Goal: Task Accomplishment & Management: Complete application form

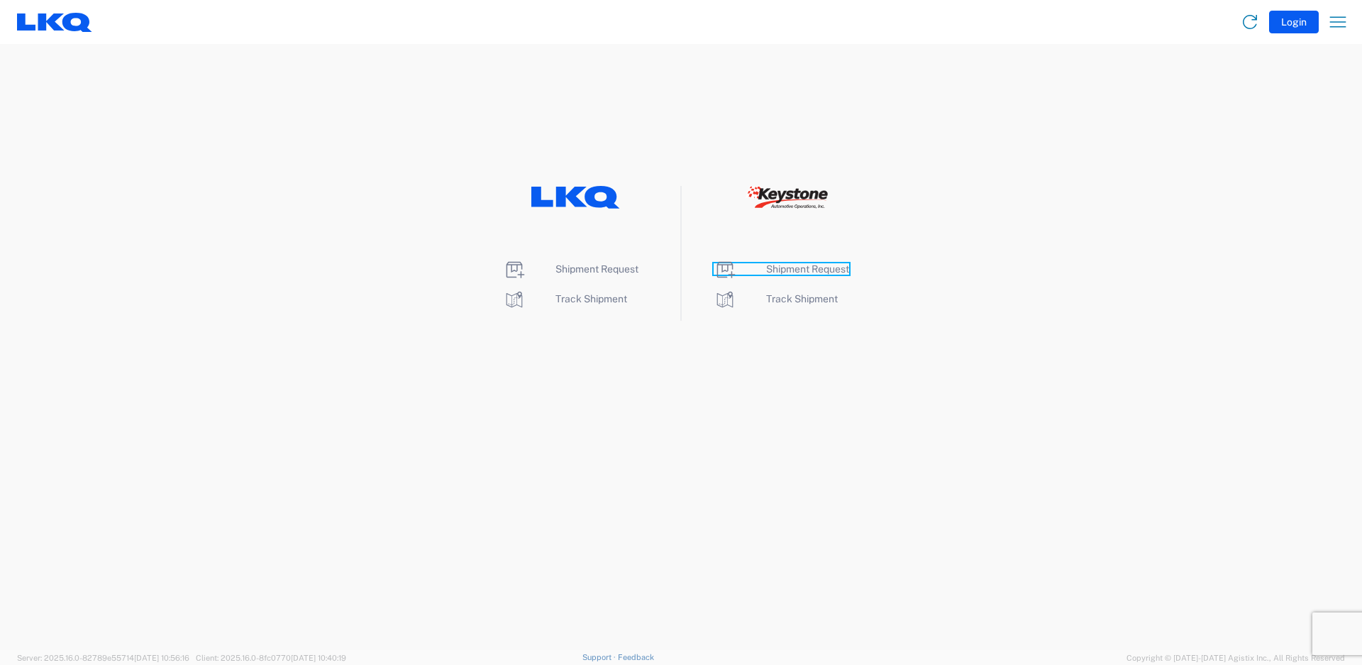
click at [822, 267] on span "Shipment Request" at bounding box center [807, 268] width 83 height 11
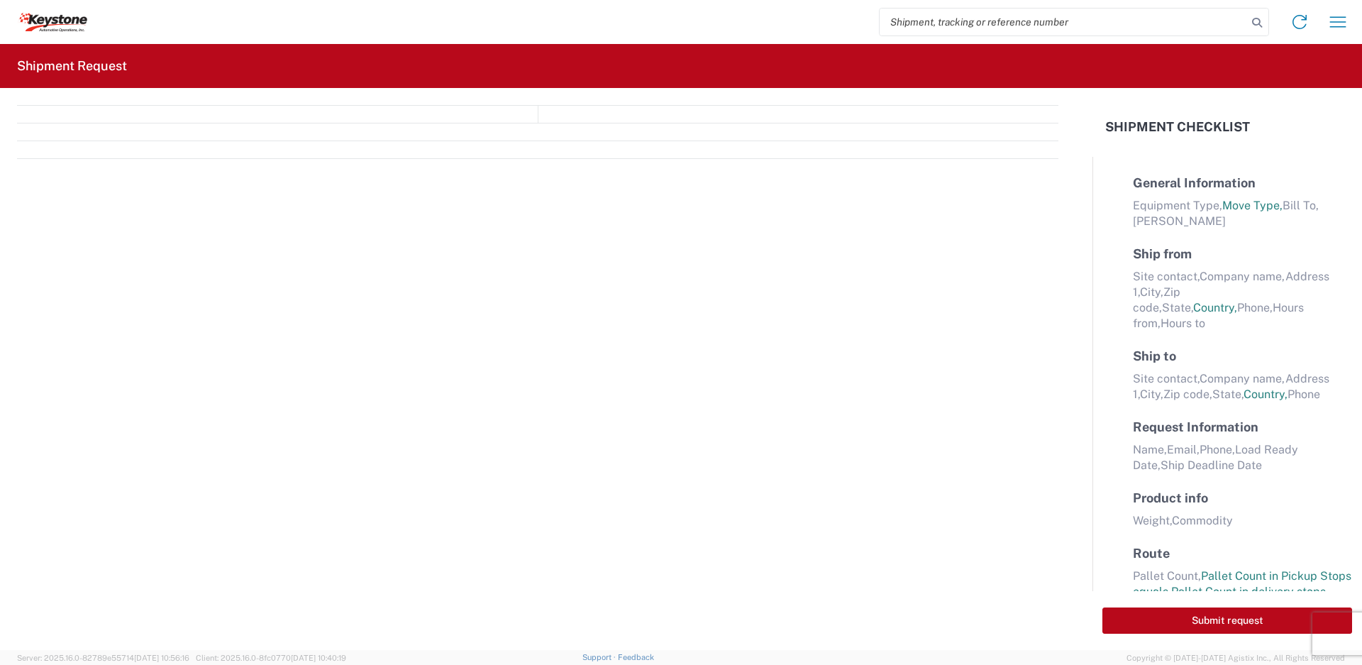
select select "FULL"
select select "LBS"
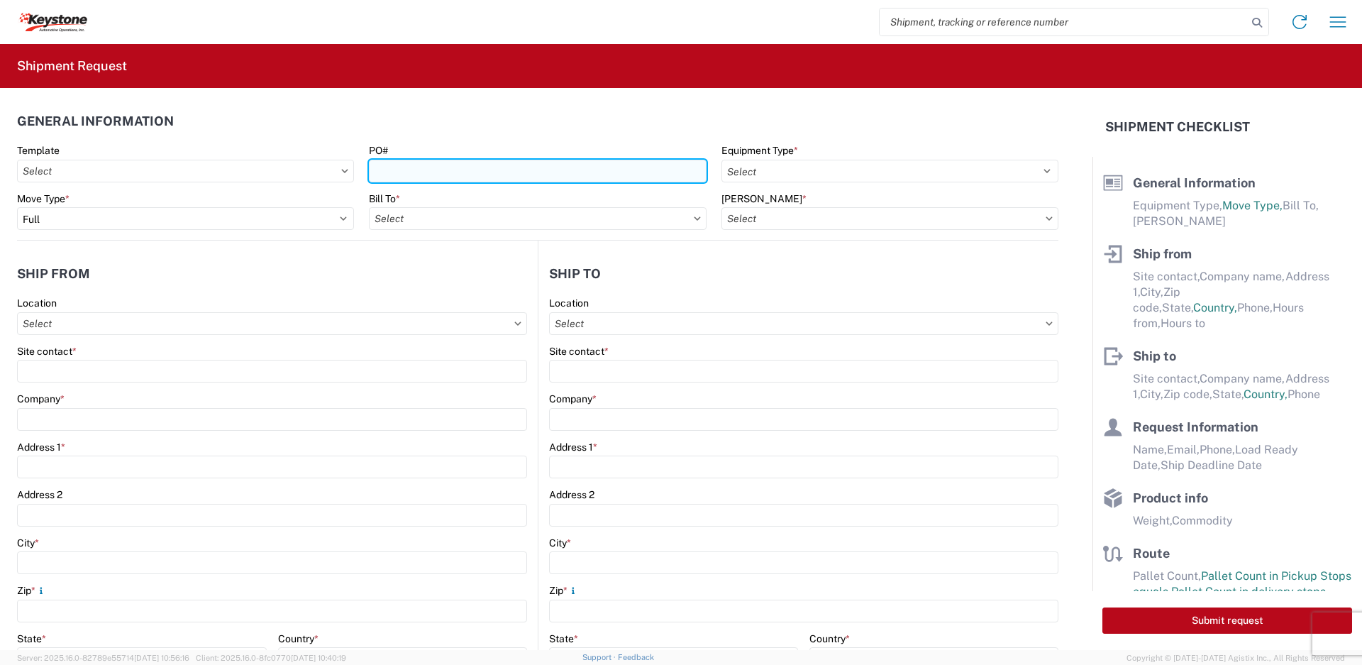
click at [584, 181] on input "PO#" at bounding box center [537, 171] width 337 height 23
type input "4174294, 4174744"
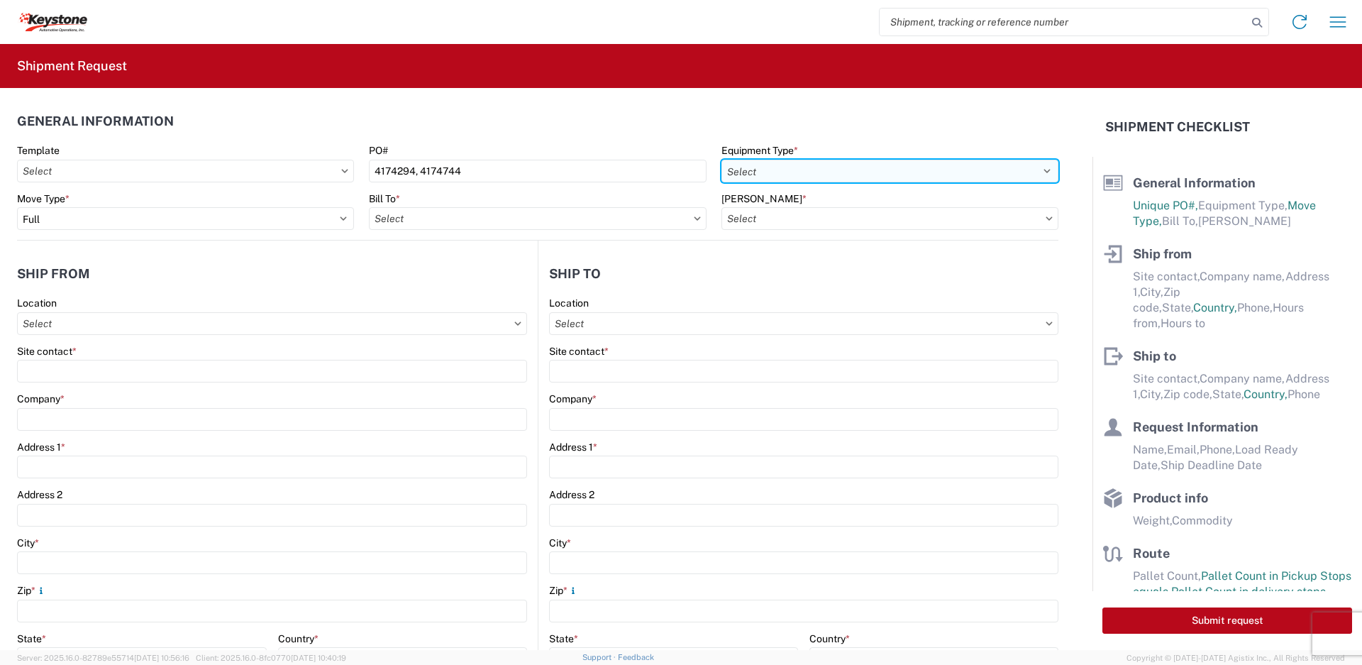
click at [873, 177] on select "Select 53’ Dry Van Flatbed Dropdeck (van) Lowboy (flatbed) Rail" at bounding box center [889, 171] width 337 height 23
select select "STDV"
click at [721, 160] on select "Select 53’ Dry Van Flatbed Dropdeck (van) Lowboy (flatbed) Rail" at bounding box center [889, 171] width 337 height 23
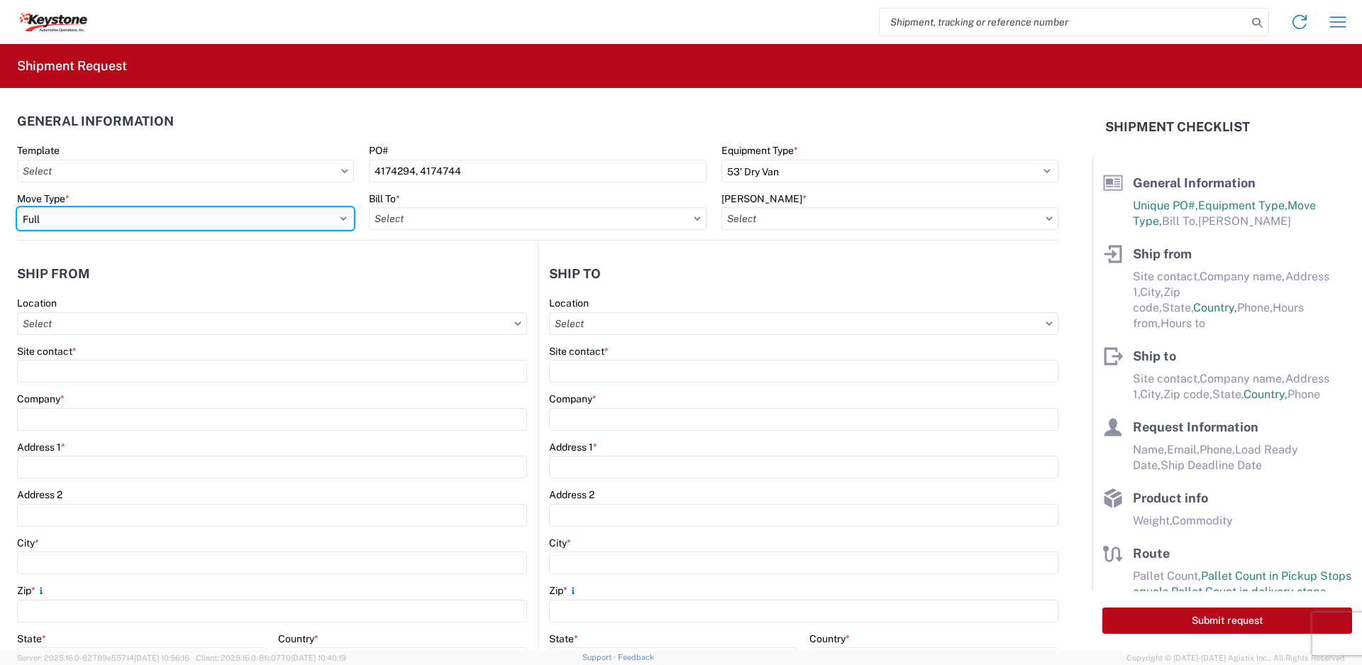
click at [342, 222] on select "Select Full Partial TL" at bounding box center [185, 218] width 337 height 23
select select "PARTIAL_TL"
click at [17, 207] on select "Select Full Partial TL" at bounding box center [185, 218] width 337 height 23
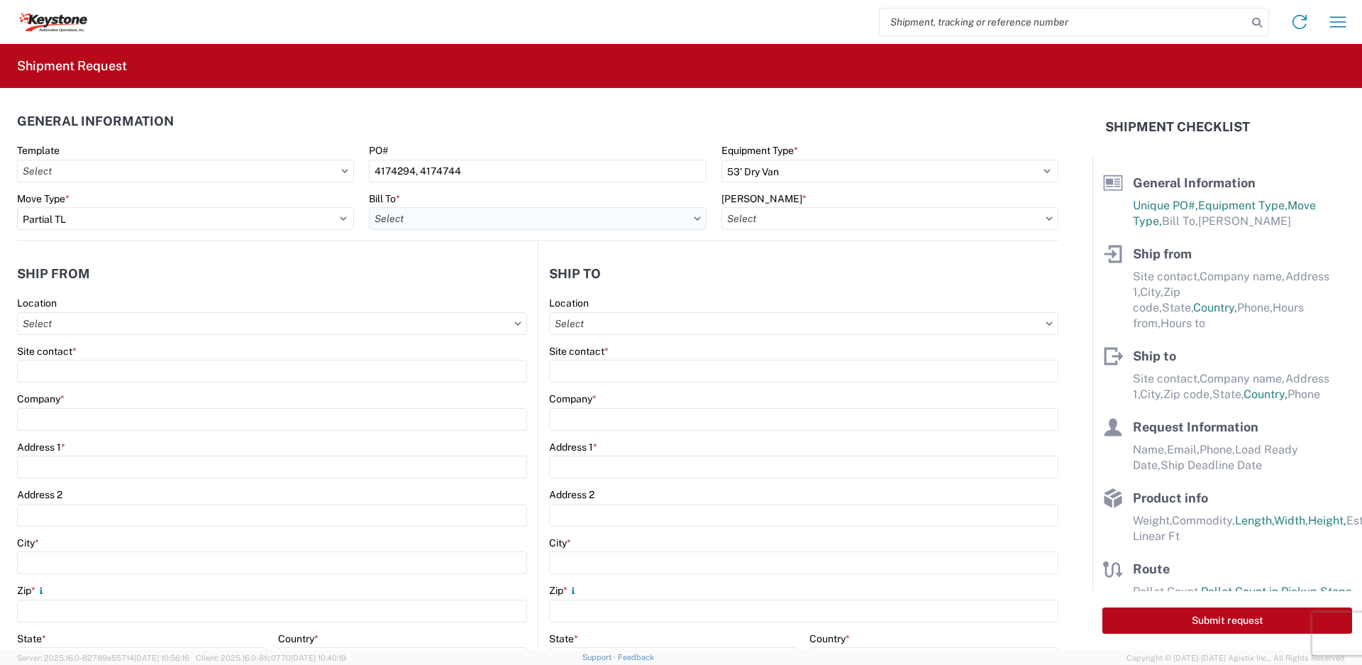
click at [430, 223] on input "Bill To *" at bounding box center [537, 218] width 337 height 23
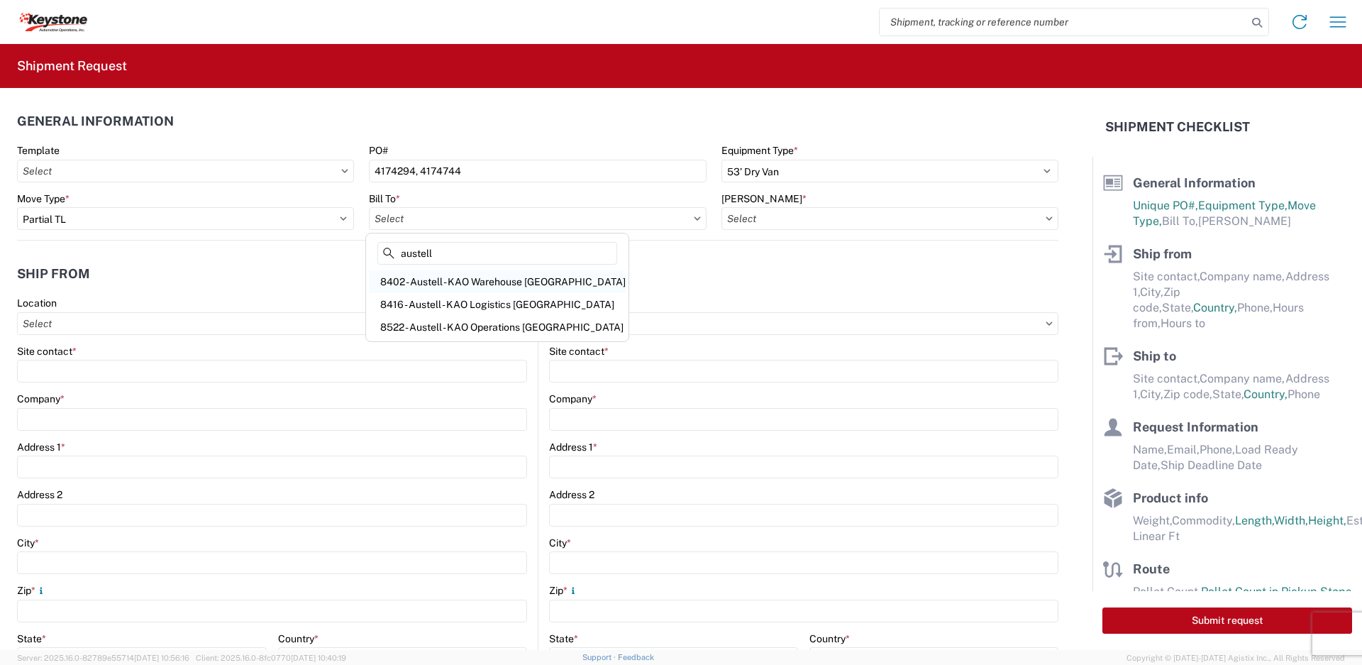
type input "austell"
click at [542, 279] on div "8402 - Austell - KAO Warehouse [GEOGRAPHIC_DATA]" at bounding box center [497, 281] width 257 height 23
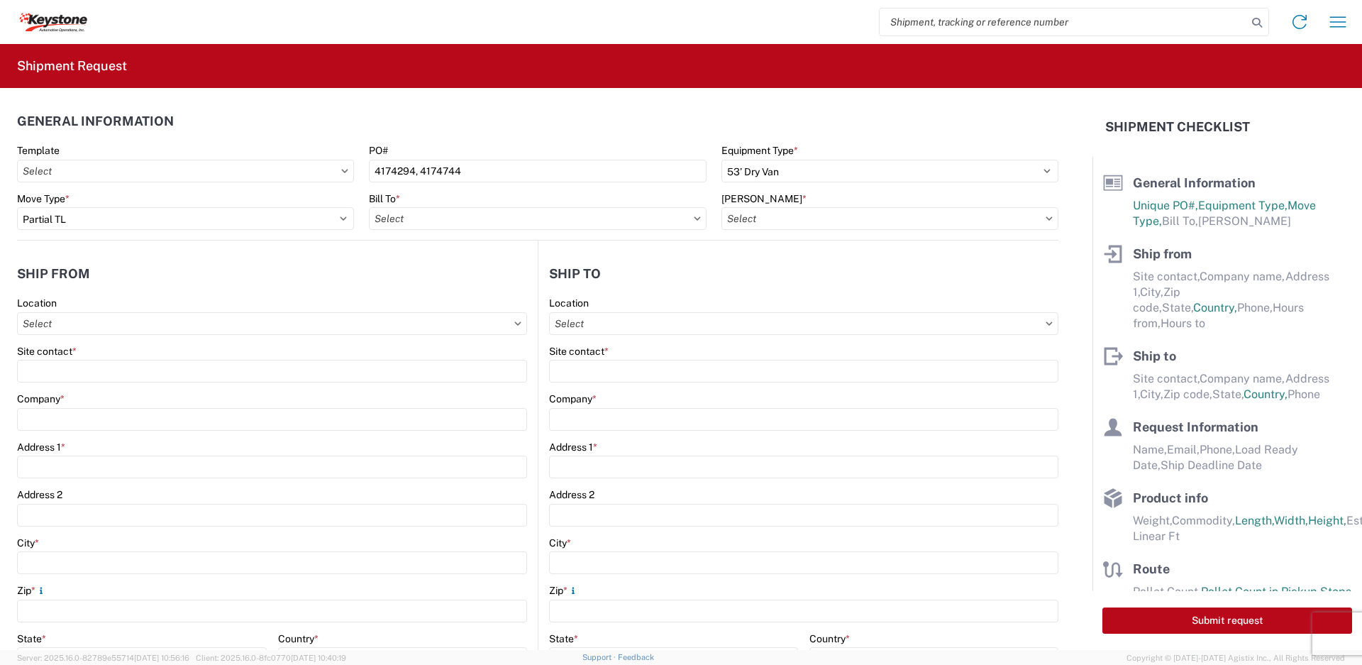
type input "8402 - Austell - KAO Warehouse [GEOGRAPHIC_DATA]"
click at [872, 220] on input "[PERSON_NAME] *" at bounding box center [889, 218] width 337 height 23
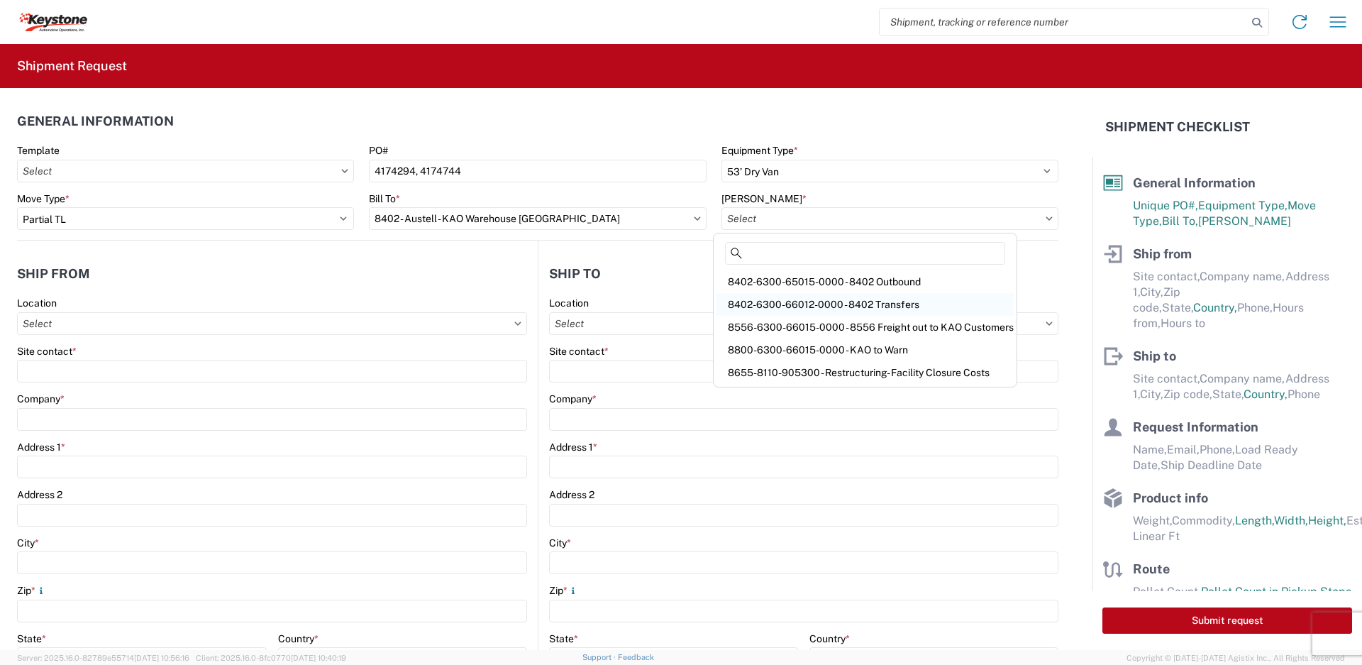
click at [890, 303] on div "8402-6300-66012-0000 - 8402 Transfers" at bounding box center [864, 304] width 297 height 23
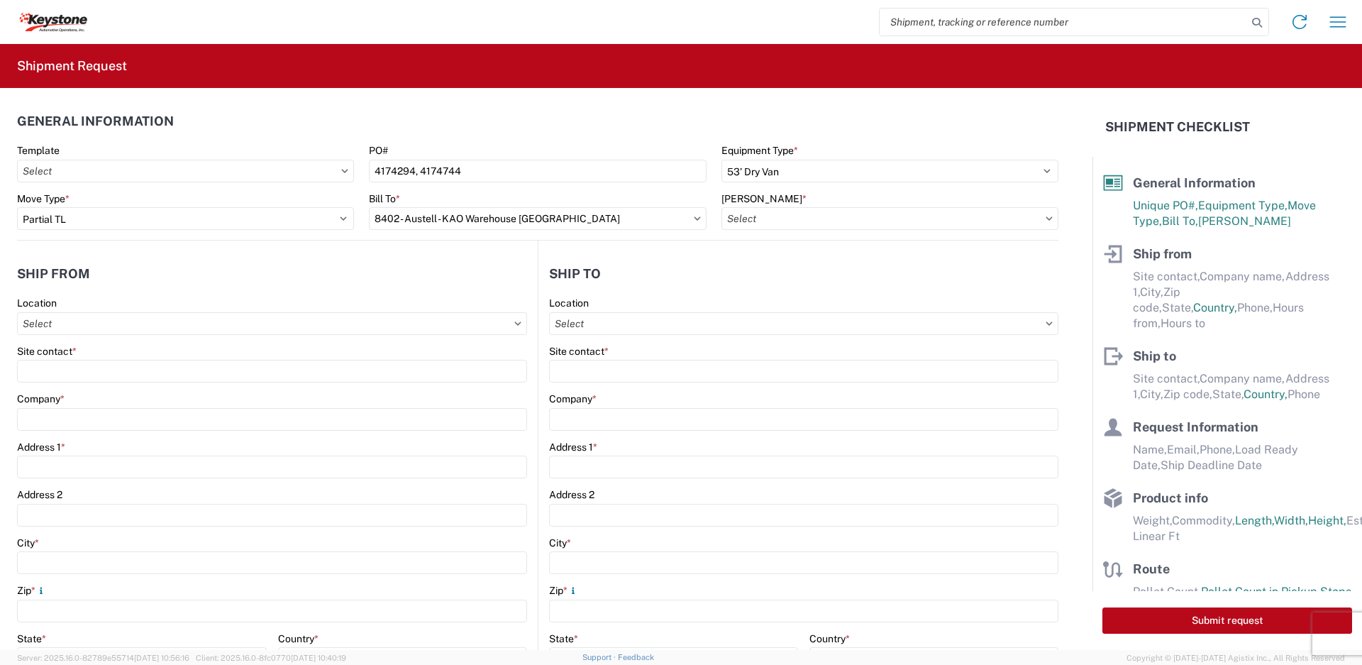
type input "8402-6300-66012-0000 - 8402 Transfers, 8402-6300-66012-0000 - 8402 Transfers"
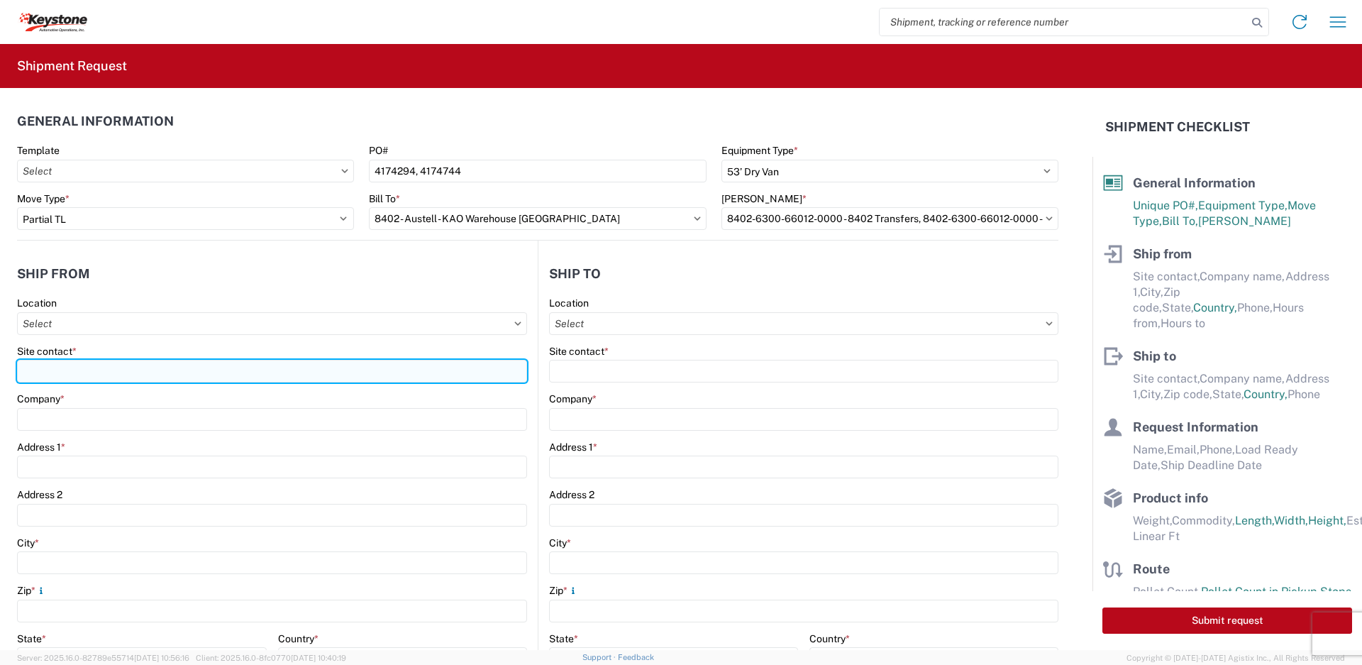
click at [297, 377] on input "Site contact *" at bounding box center [272, 371] width 510 height 23
type input "[PERSON_NAME]"
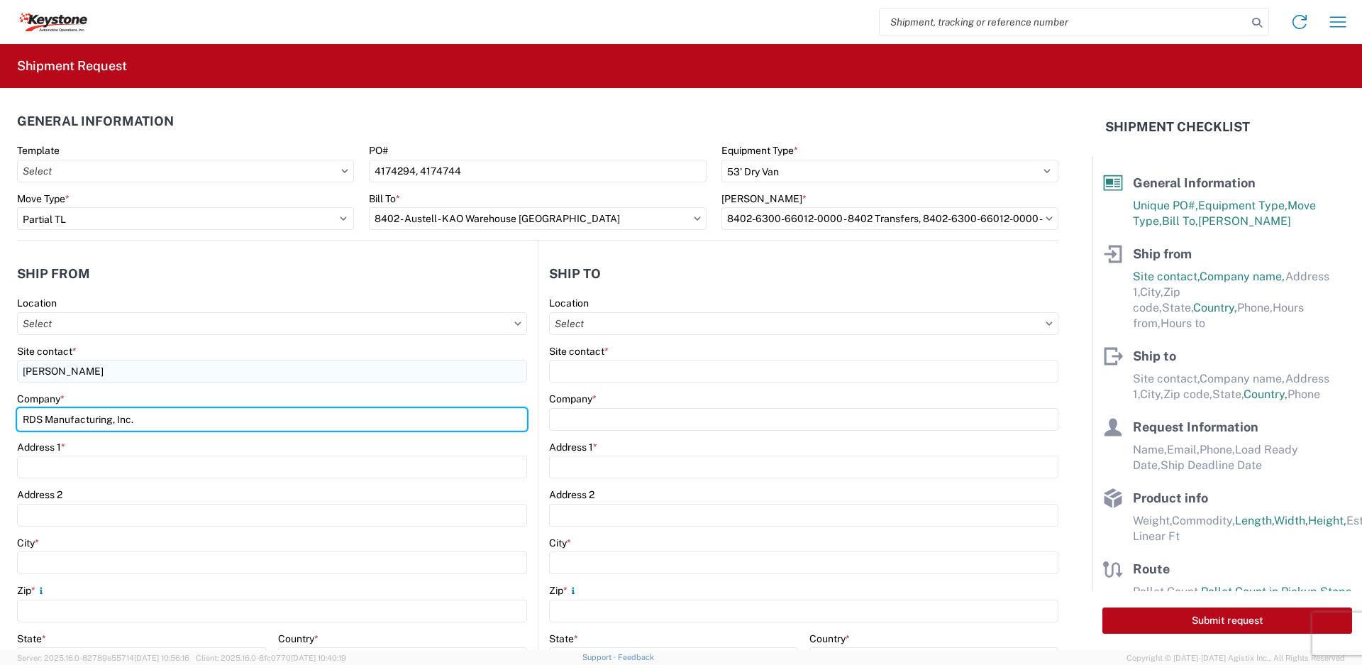
type input "RDS Manufacturing, Inc."
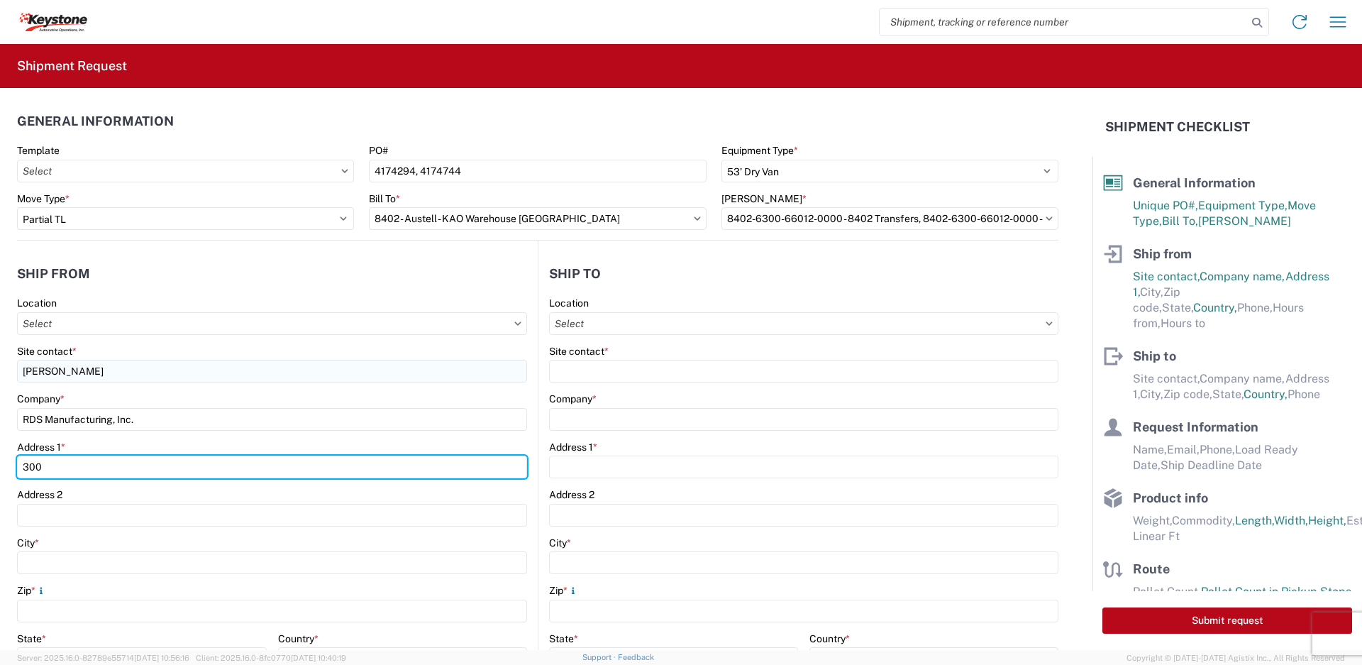
type input "[STREET_ADDRESS]"
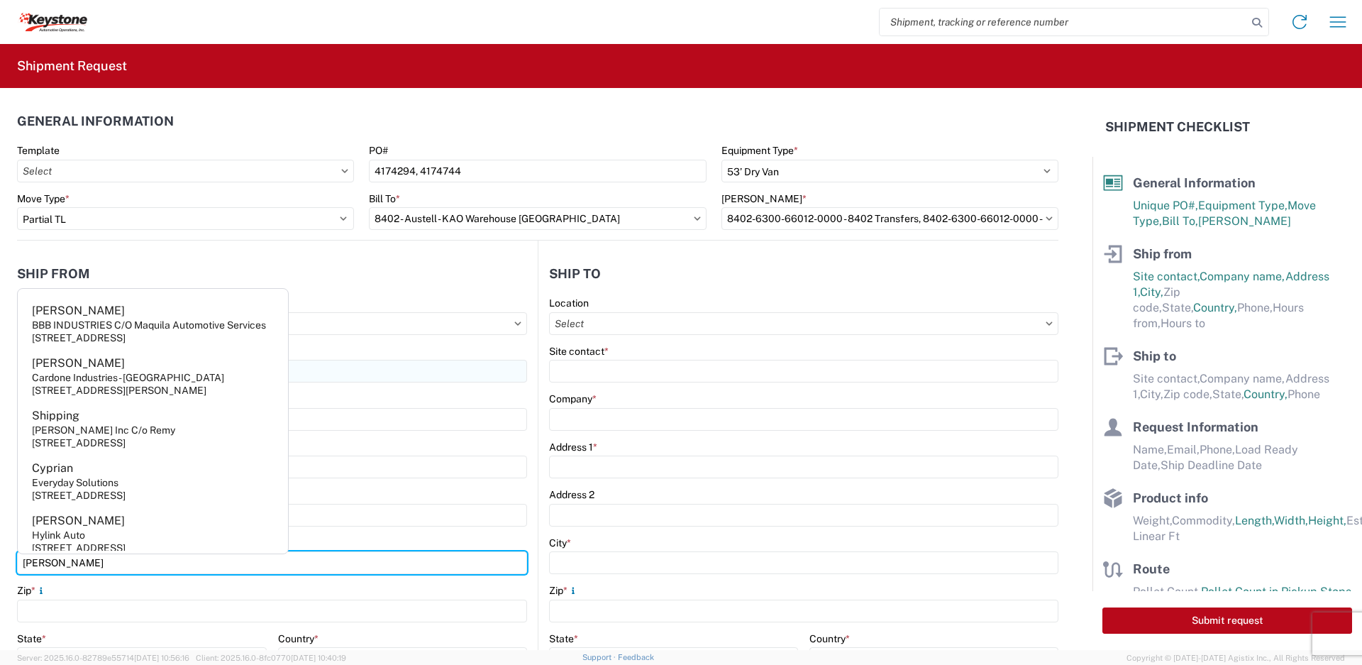
type input "[PERSON_NAME]"
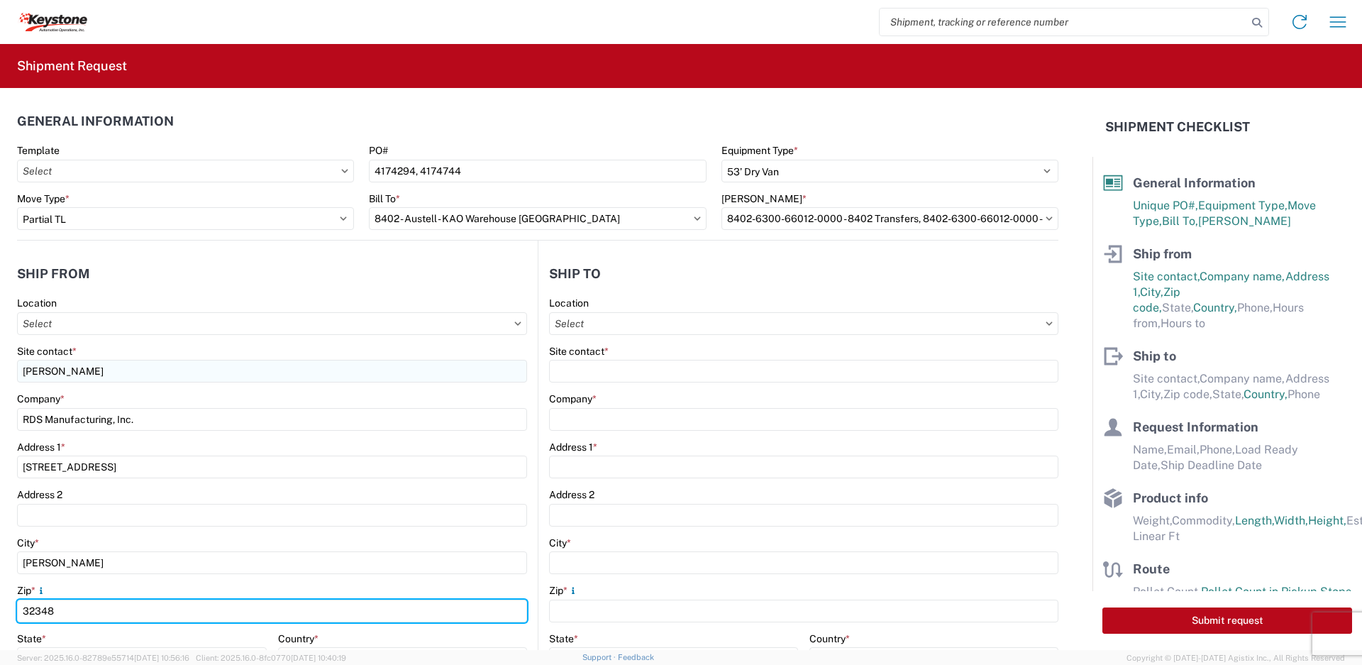
type input "32348"
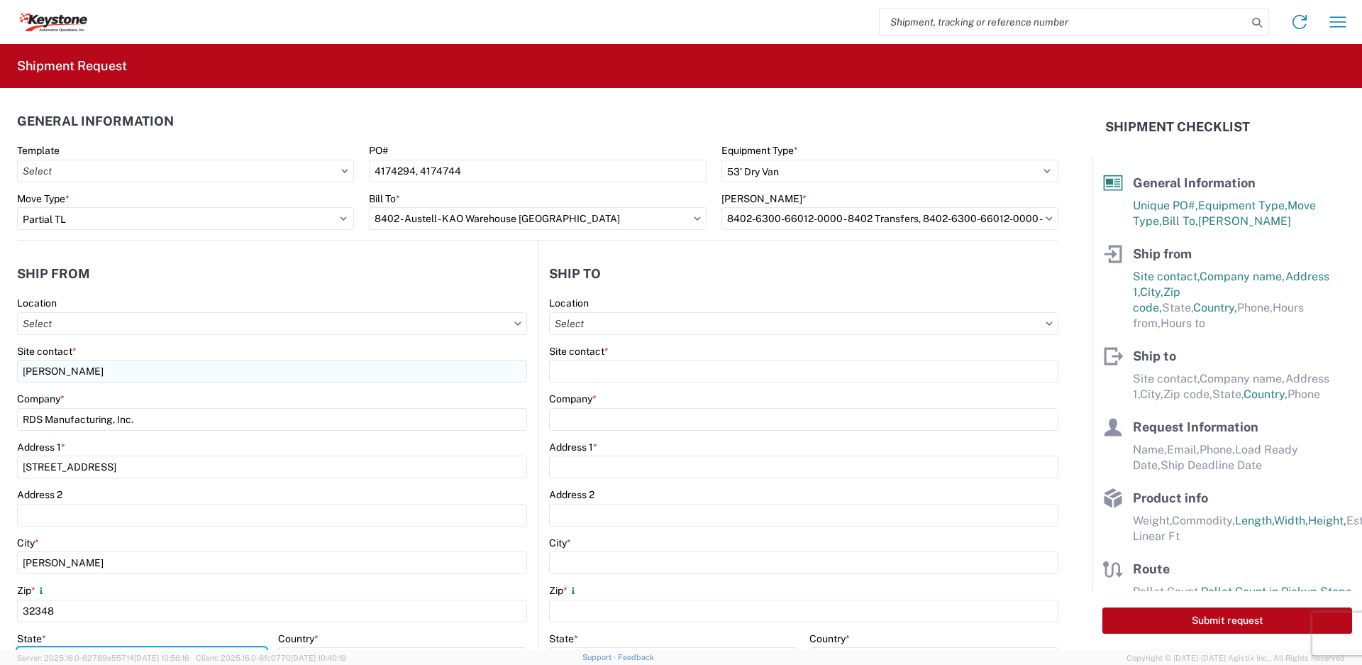
scroll to position [20, 0]
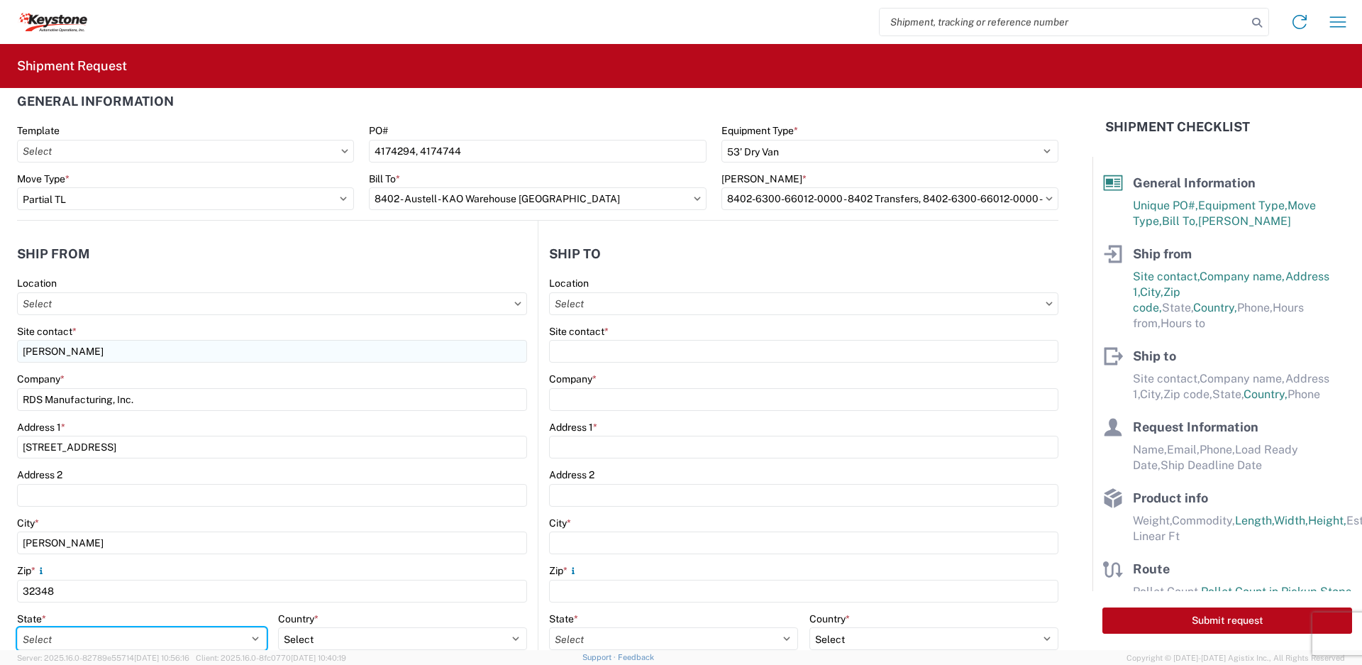
select select "FL"
select select "US"
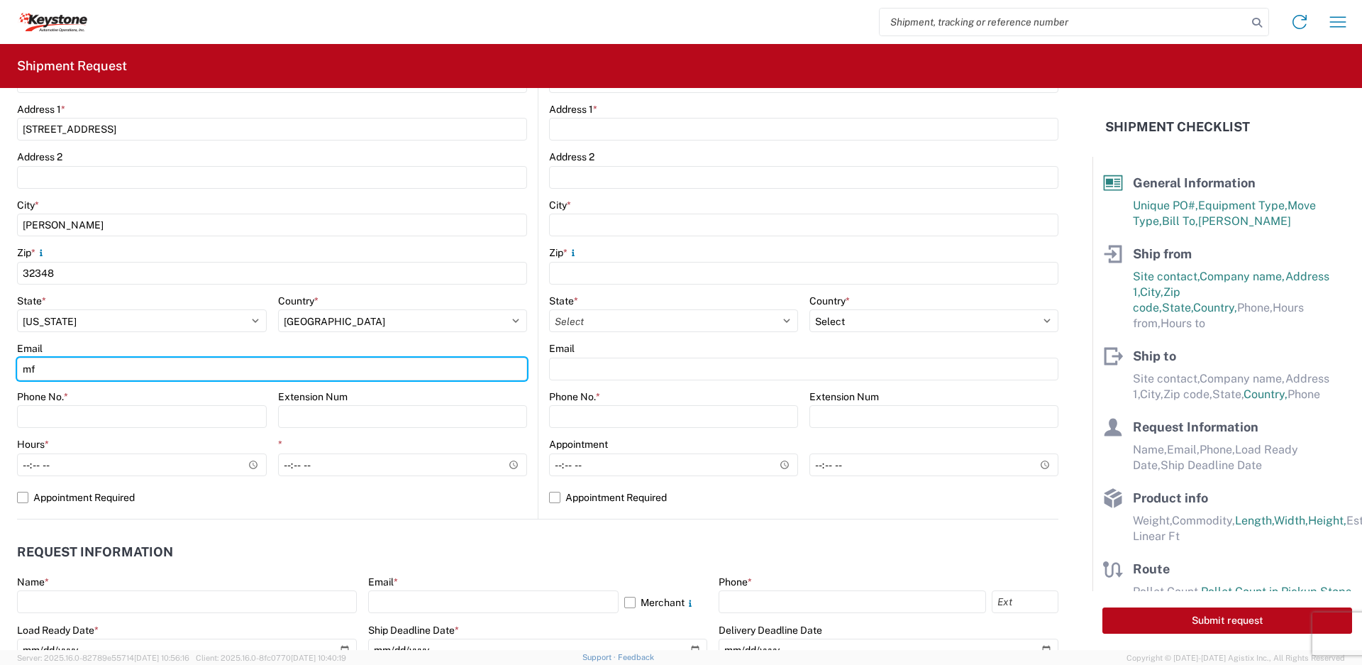
type input "[EMAIL_ADDRESS][DOMAIN_NAME]"
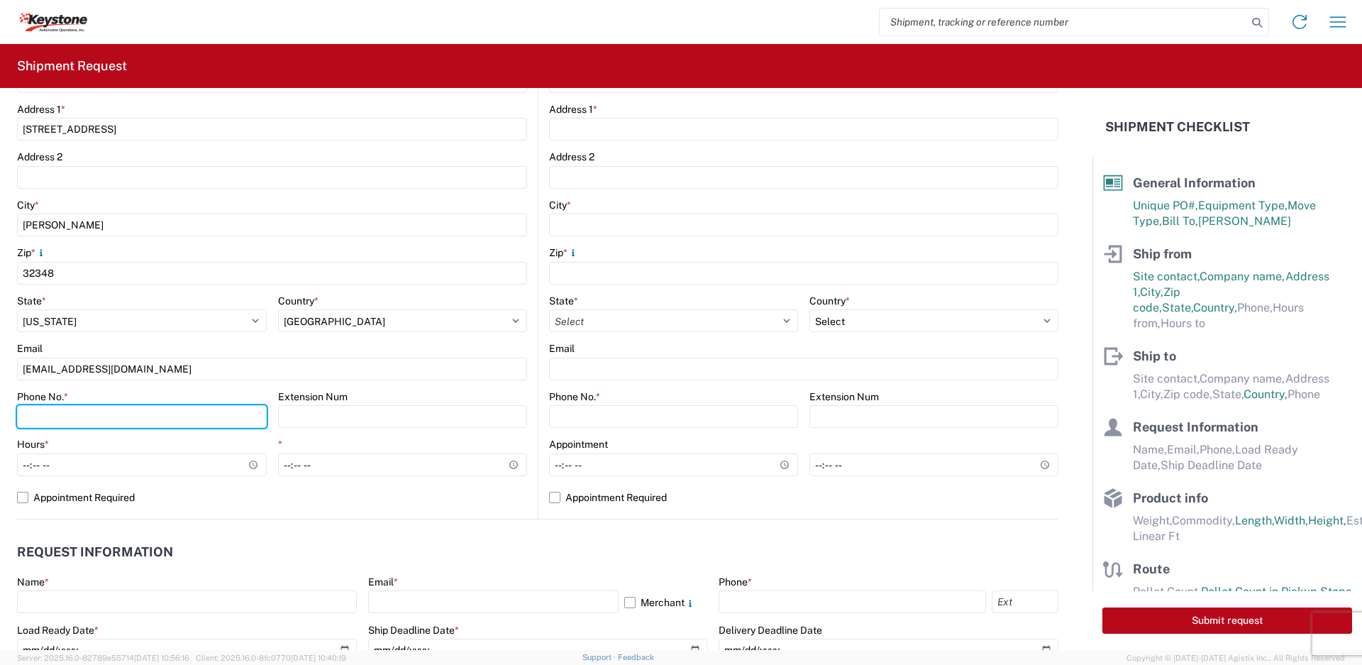
type input "[PHONE_NUMBER]"
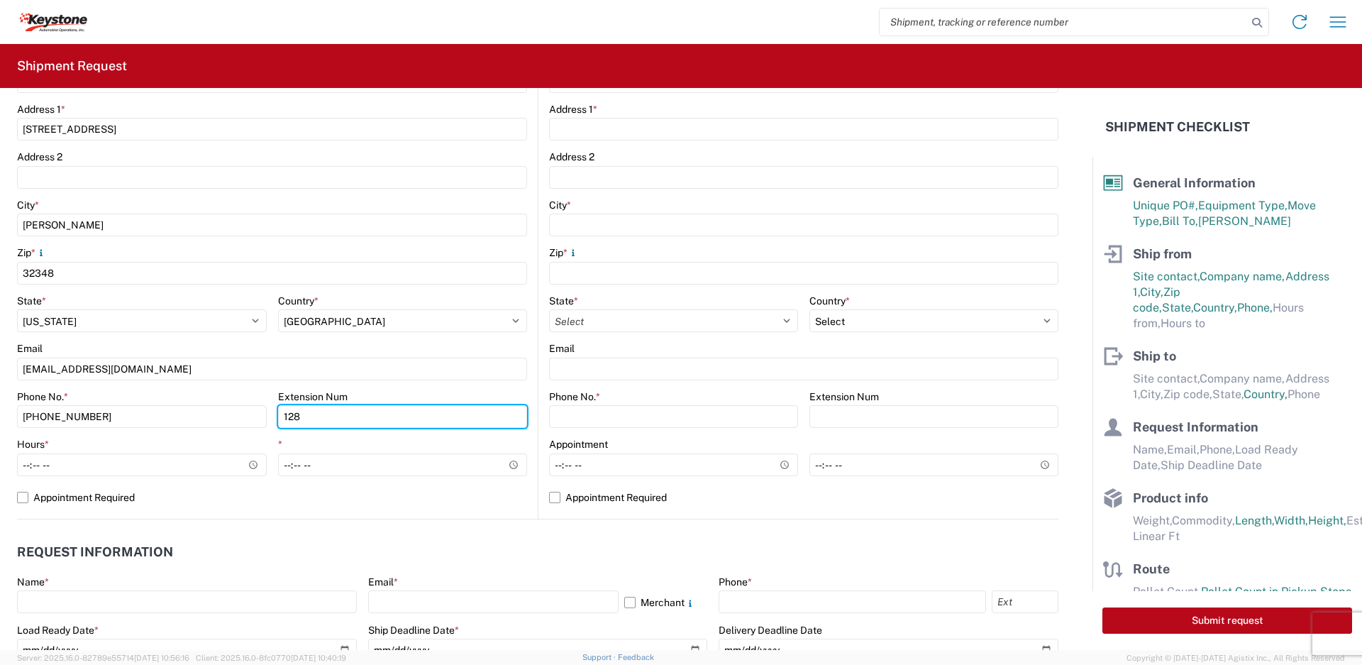
type input "128"
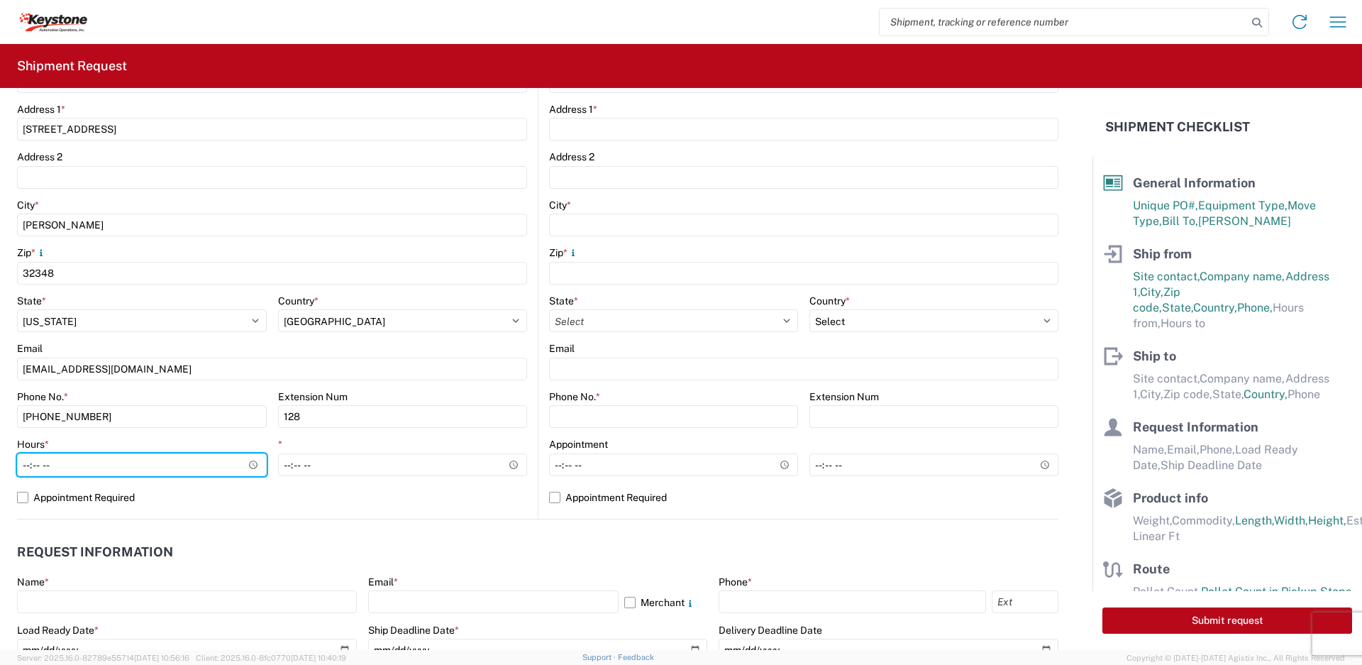
type input "08:00"
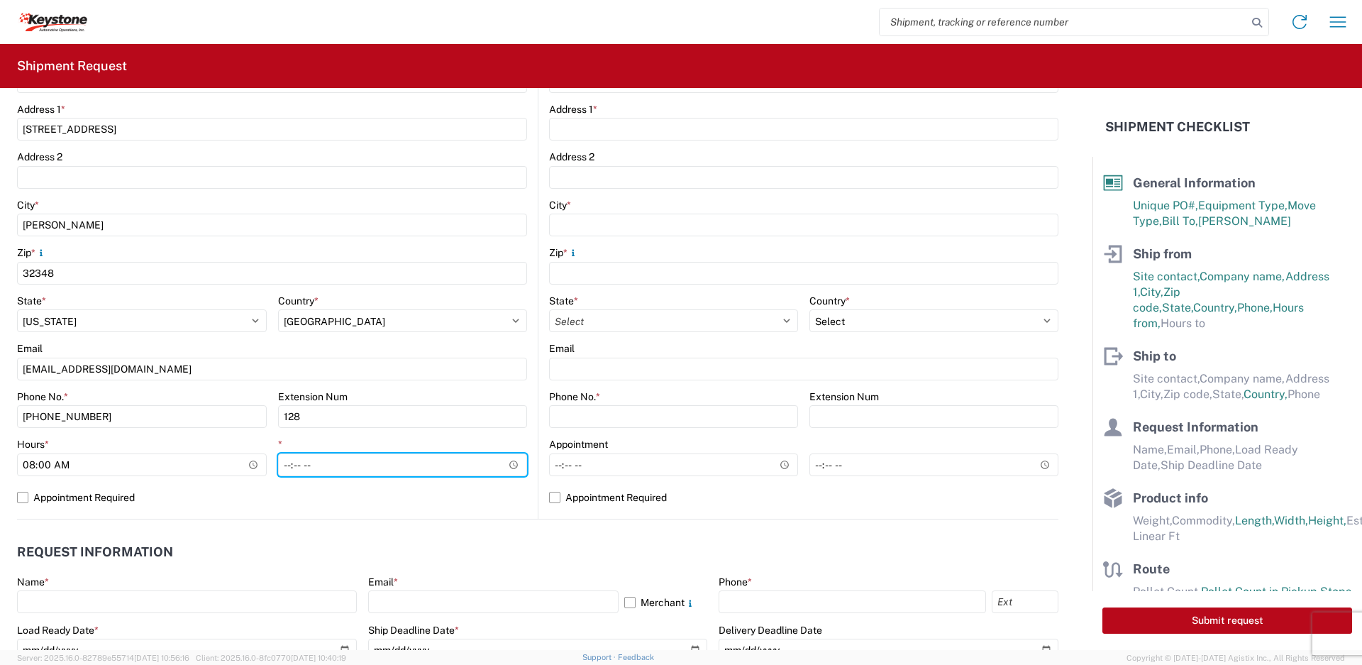
type input "16:00"
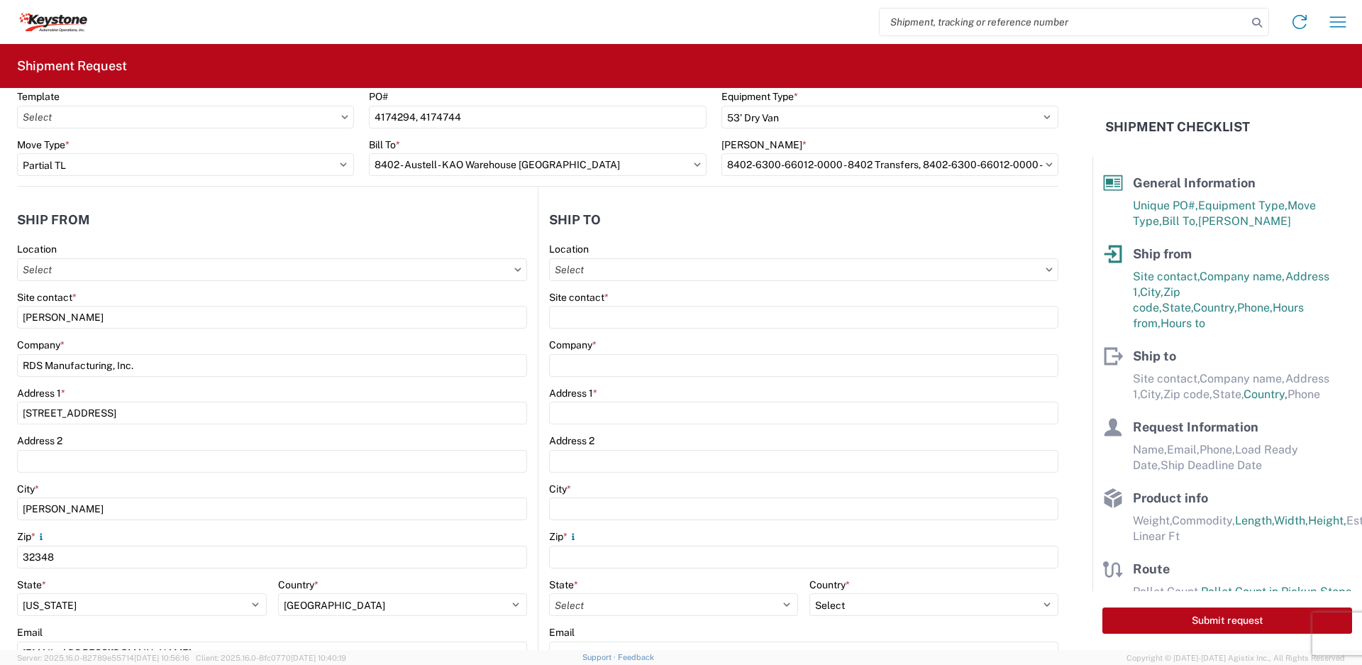
scroll to position [0, 0]
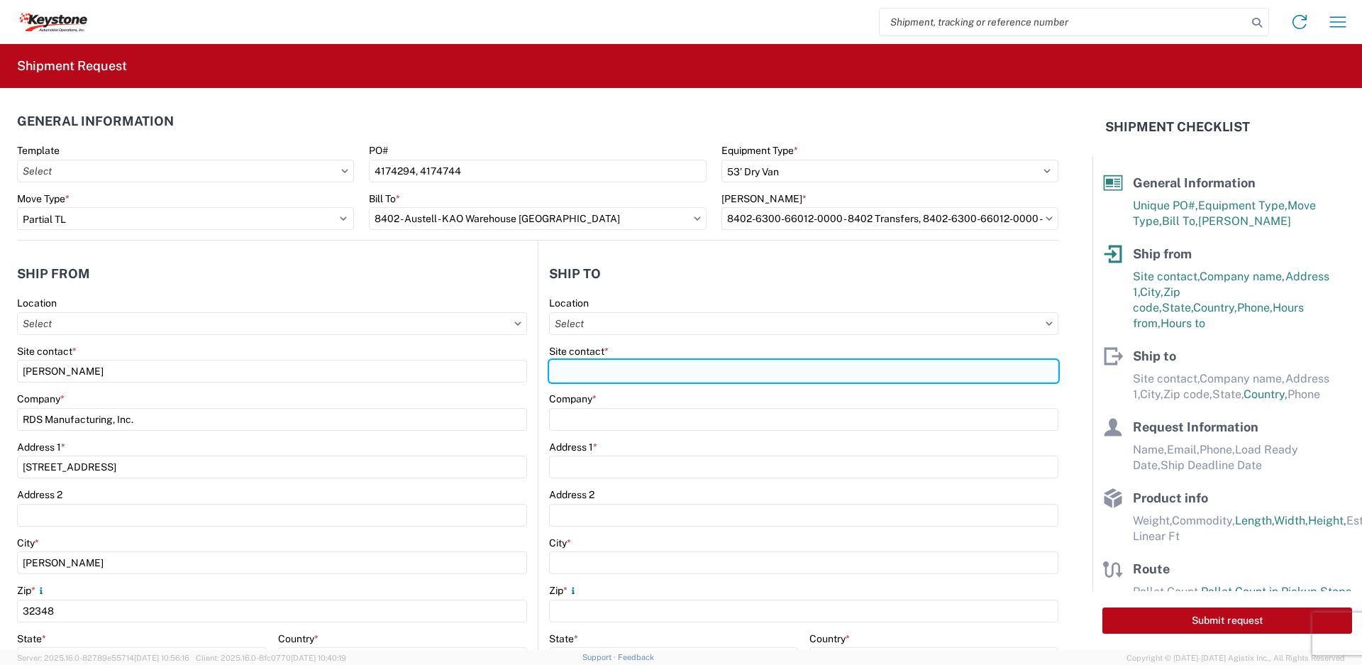
click at [653, 377] on input "Site contact *" at bounding box center [803, 371] width 509 height 23
paste input "[PERSON_NAME]"
type input "[PERSON_NAME]"
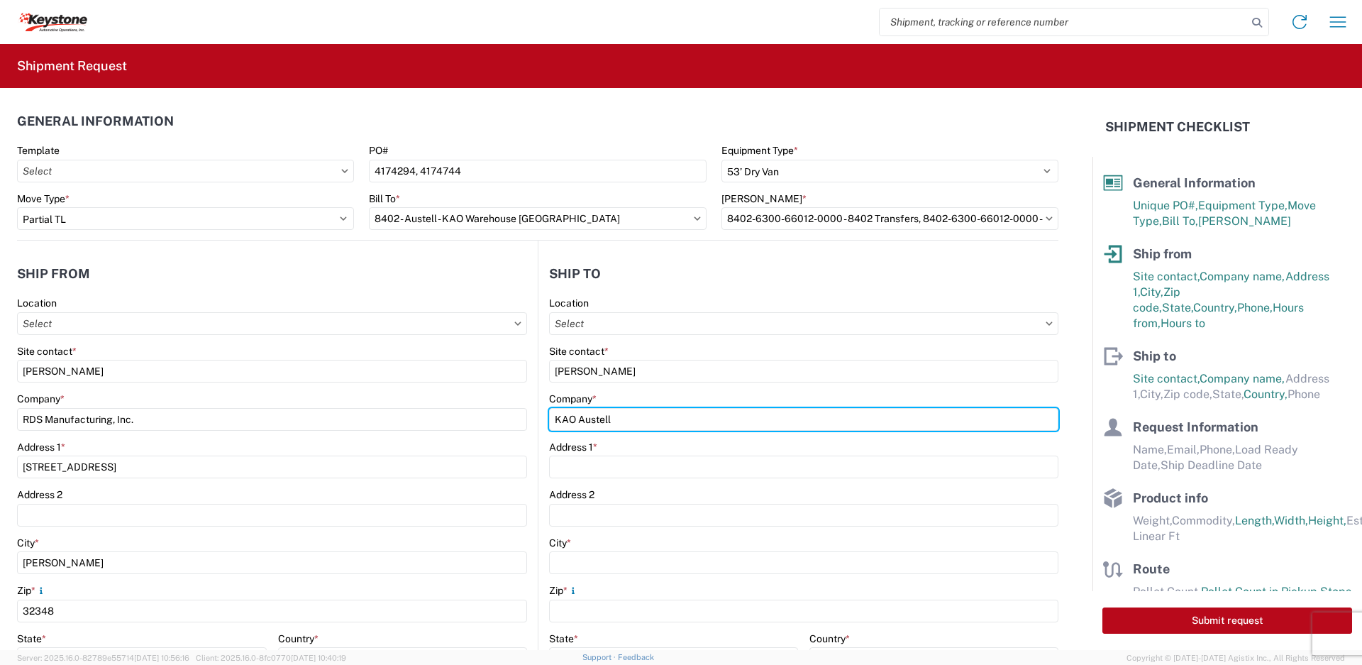
type input "KAO Austell"
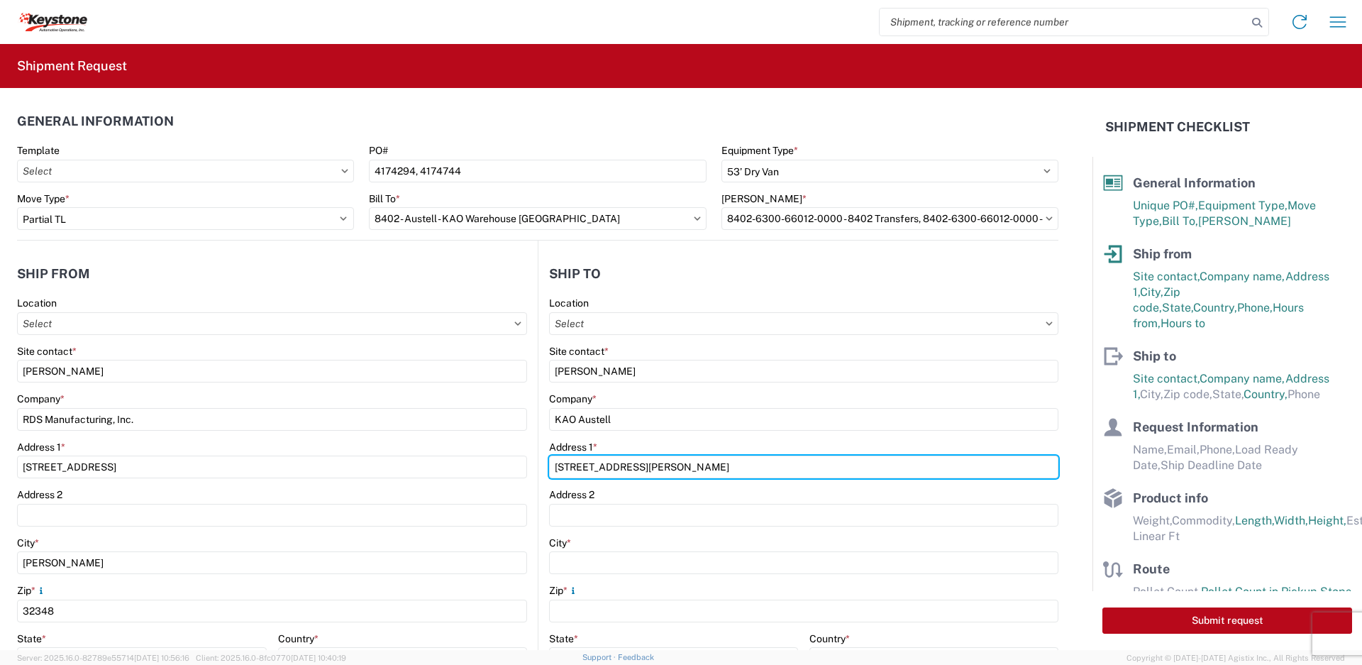
type input "[STREET_ADDRESS][PERSON_NAME]"
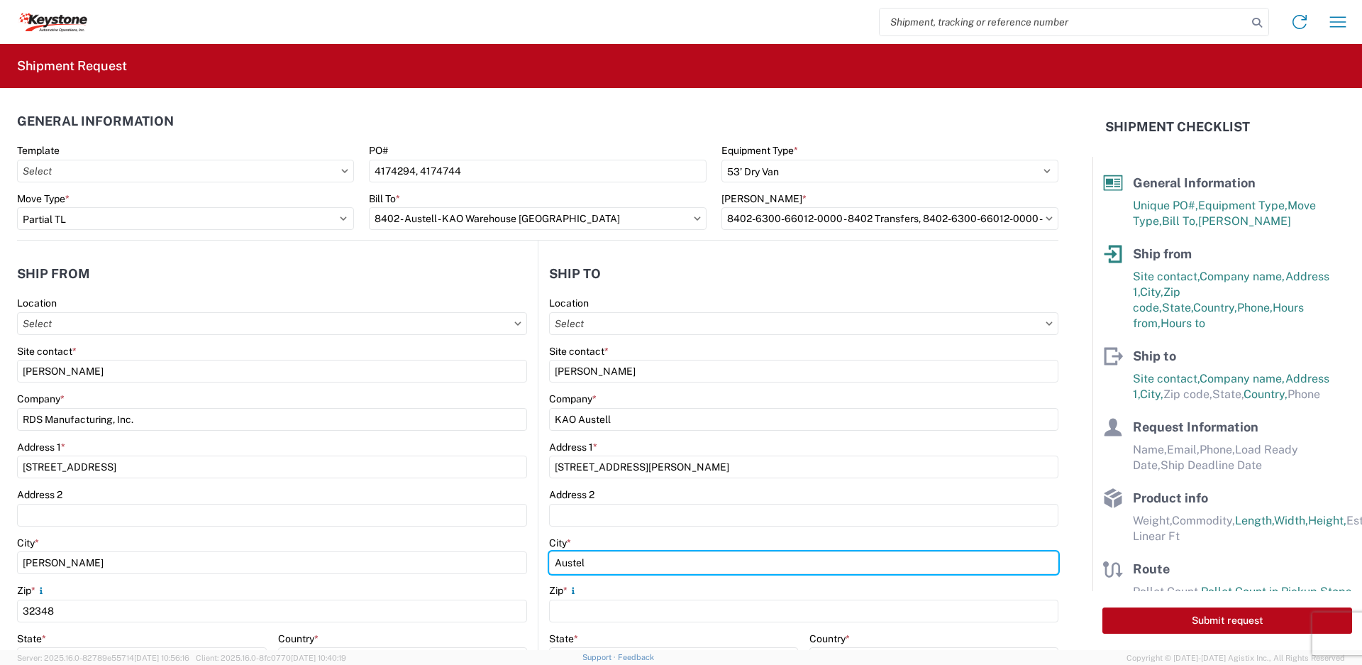
type input "Austell"
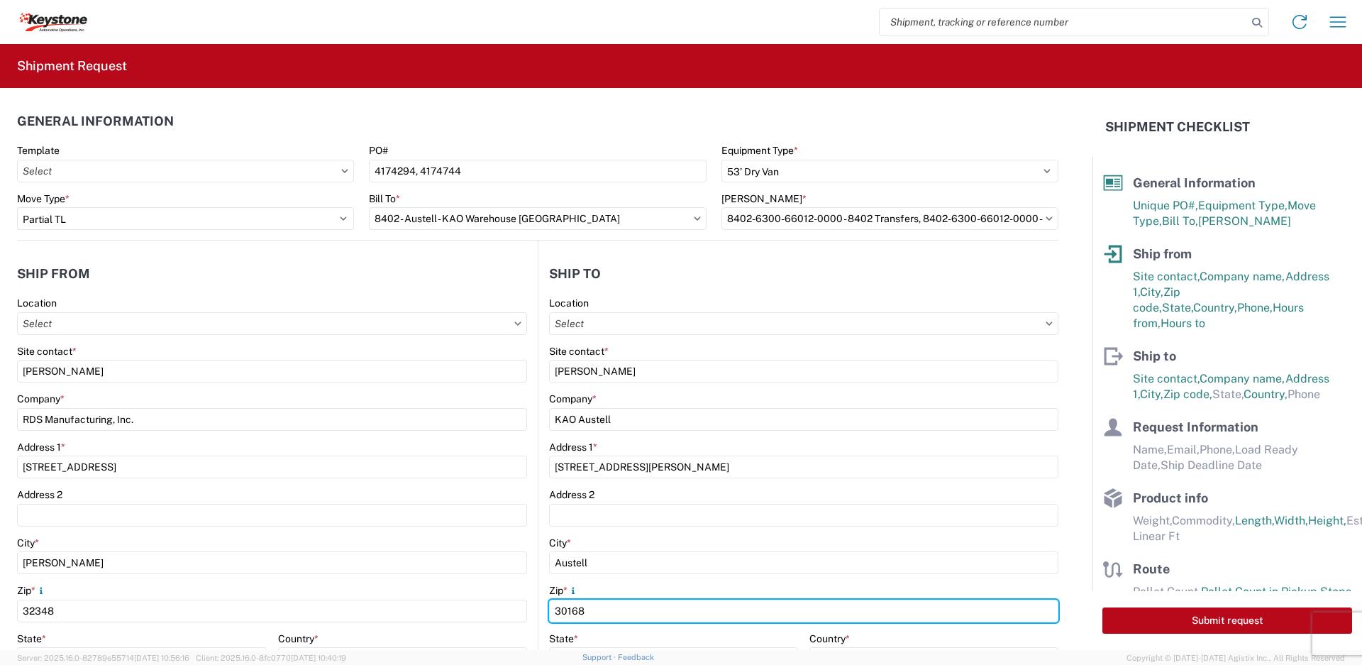
type input "30168"
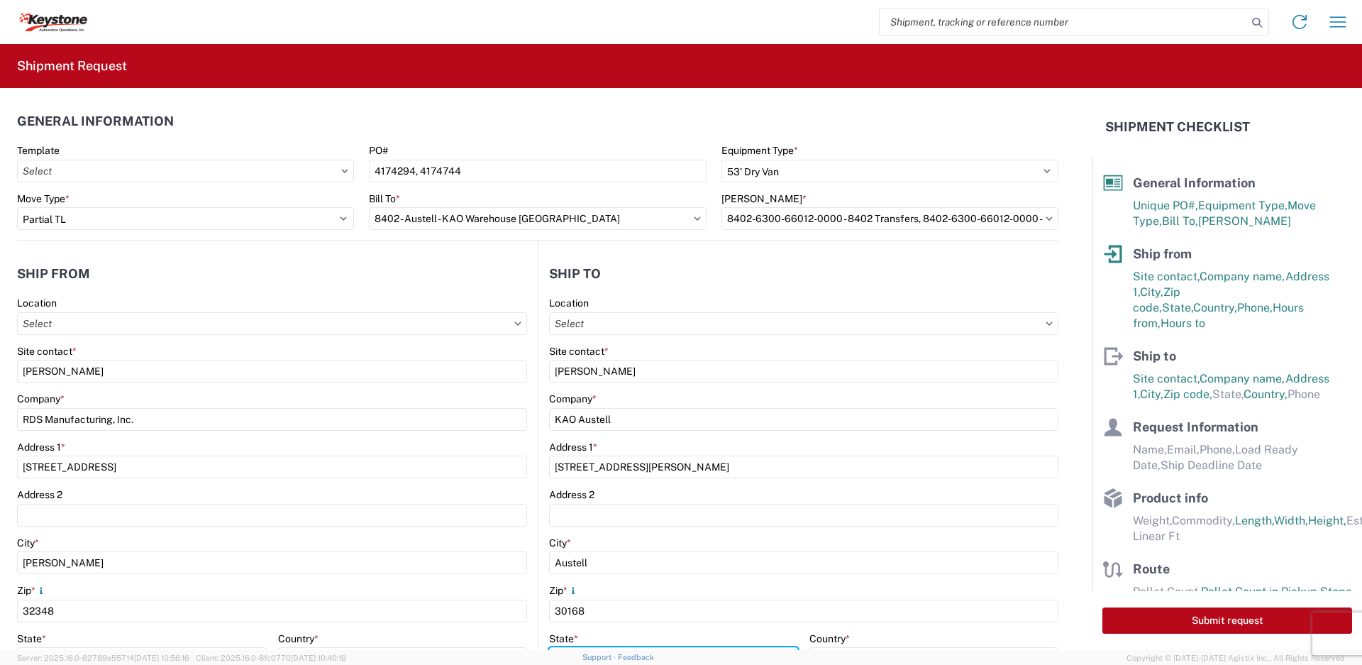
scroll to position [20, 0]
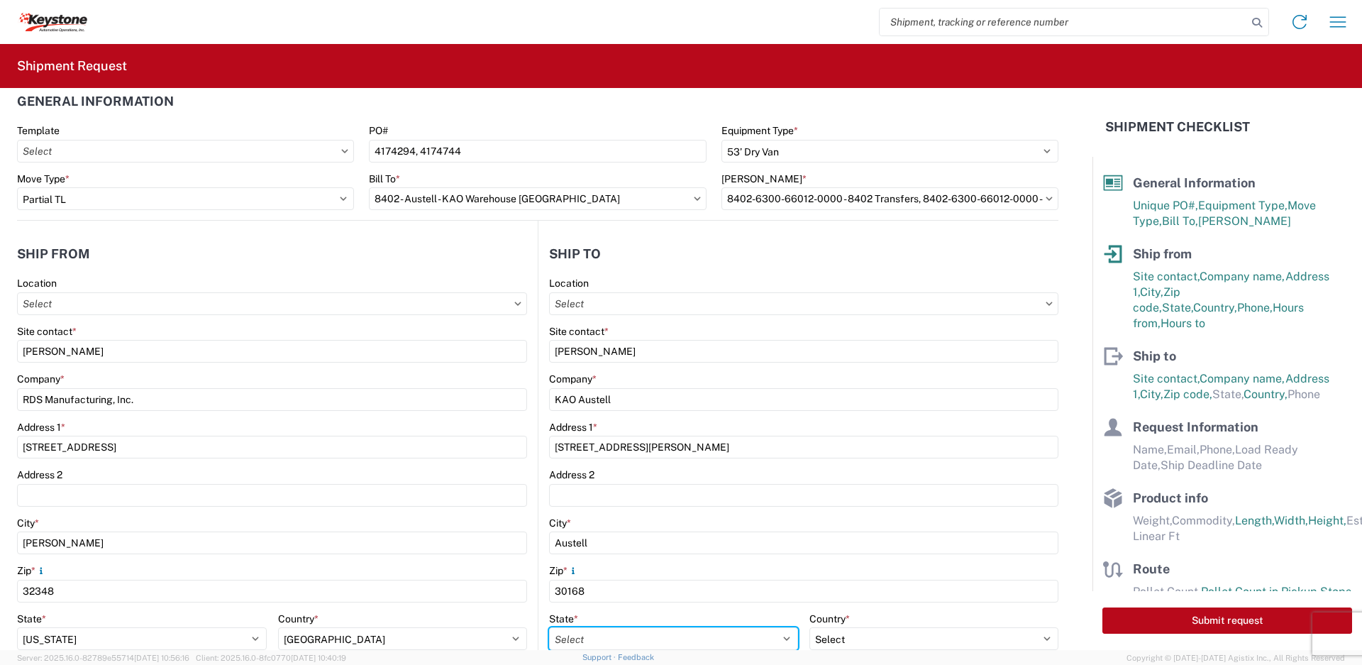
select select "GA"
select select "US"
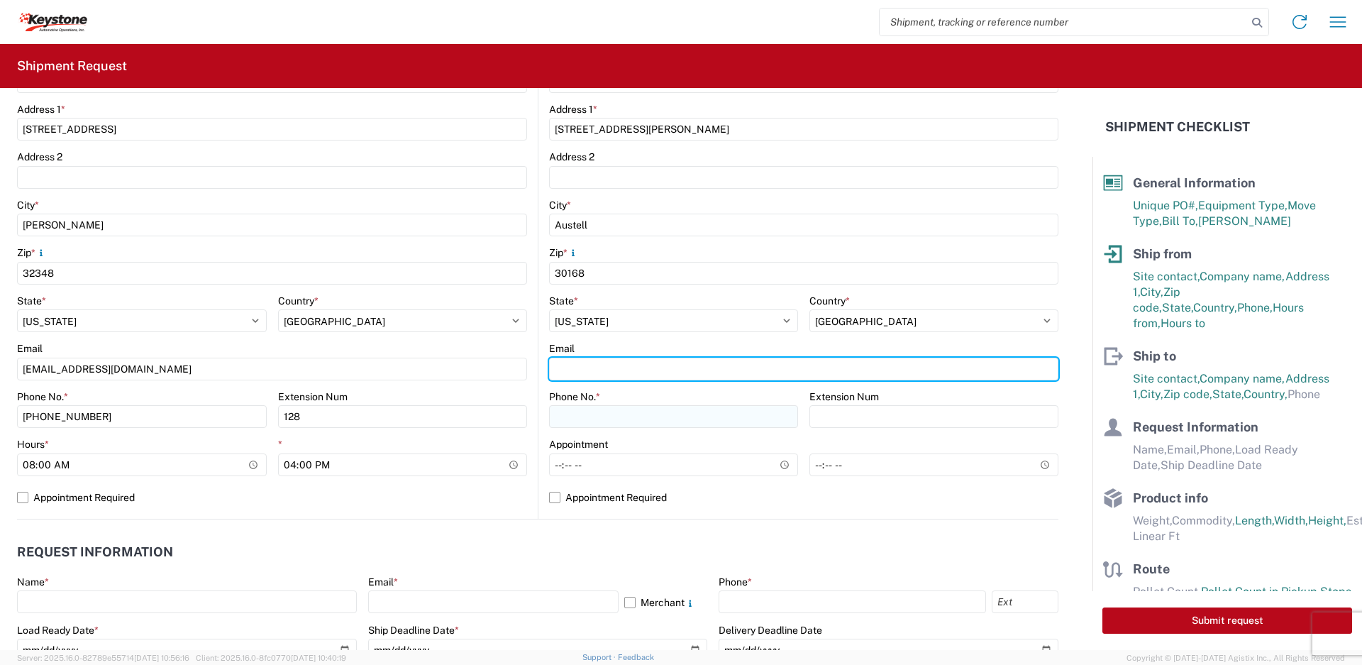
paste input "[EMAIL_ADDRESS][DOMAIN_NAME]"
type input "[EMAIL_ADDRESS][DOMAIN_NAME]"
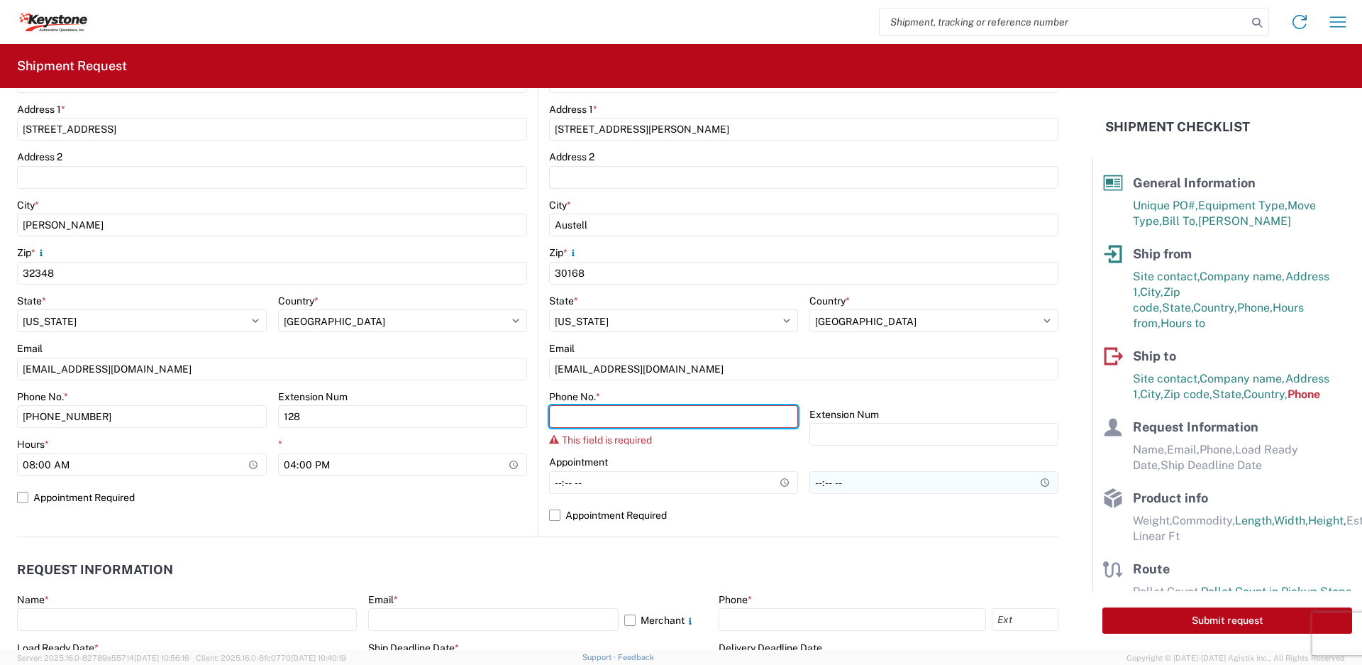
paste input "[PHONE_NUMBER]"
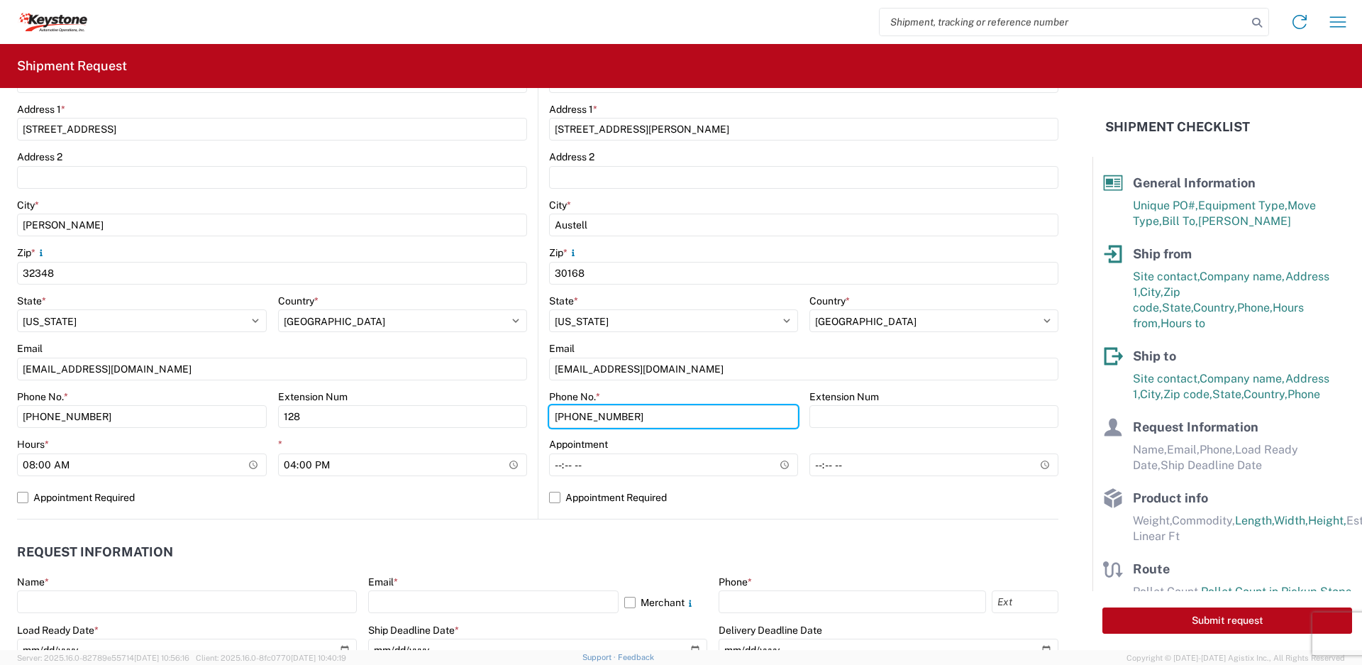
type input "[PHONE_NUMBER]"
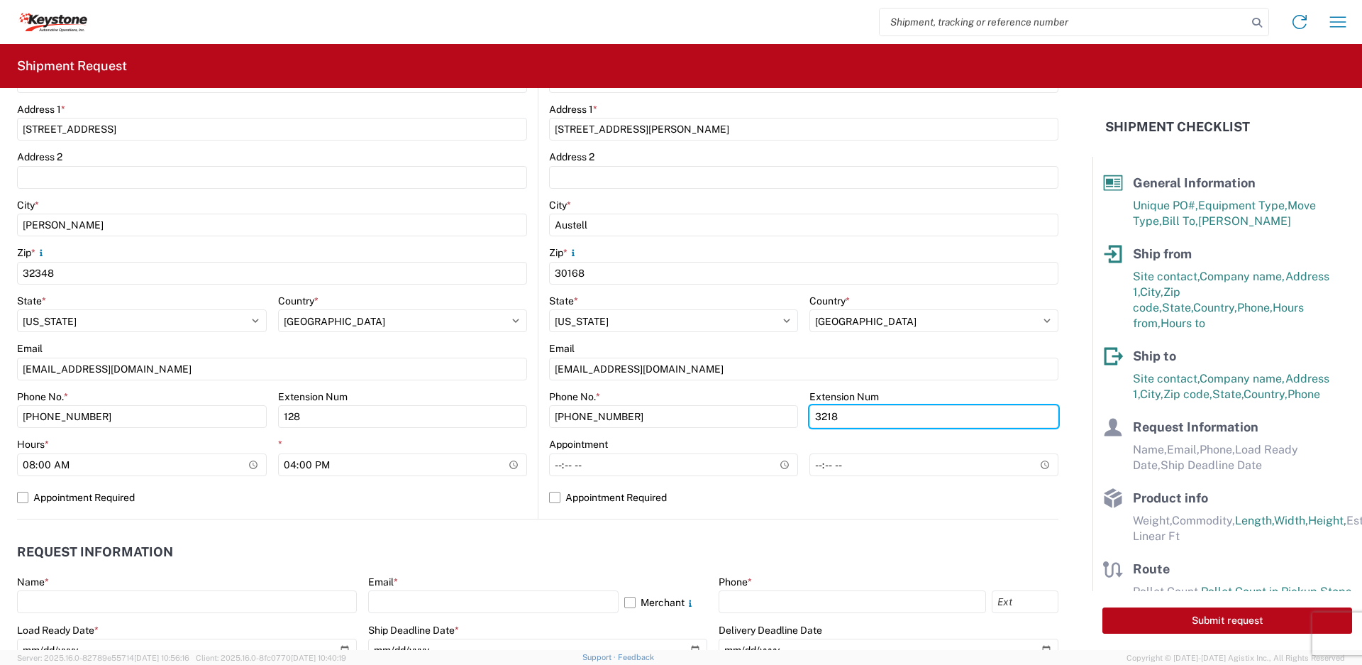
type input "3218"
drag, startPoint x: 655, startPoint y: 447, endPoint x: 652, endPoint y: 460, distance: 13.8
click at [655, 448] on div "Appointment" at bounding box center [673, 444] width 249 height 13
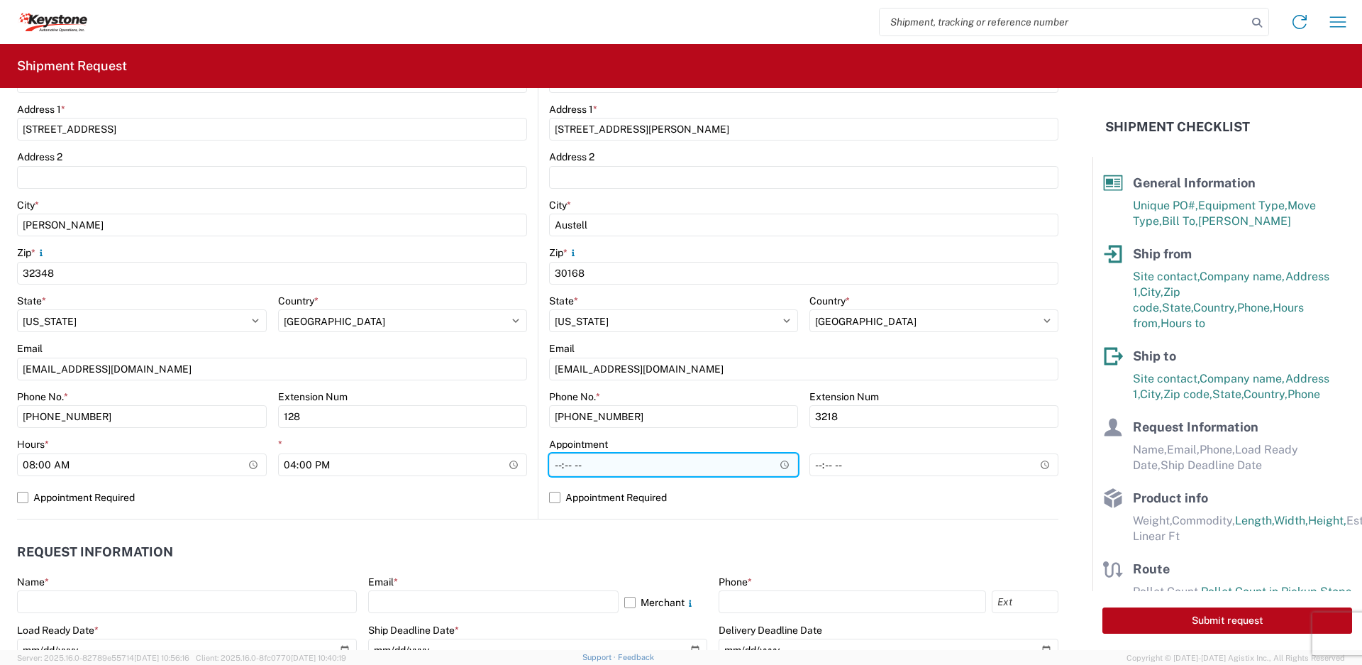
click at [648, 463] on input "Hours *" at bounding box center [673, 464] width 249 height 23
type input "09:00"
click at [553, 496] on label "Appointment Required" at bounding box center [803, 497] width 509 height 23
click at [0, 0] on input "Appointment Required" at bounding box center [0, 0] width 0 height 0
select select "US"
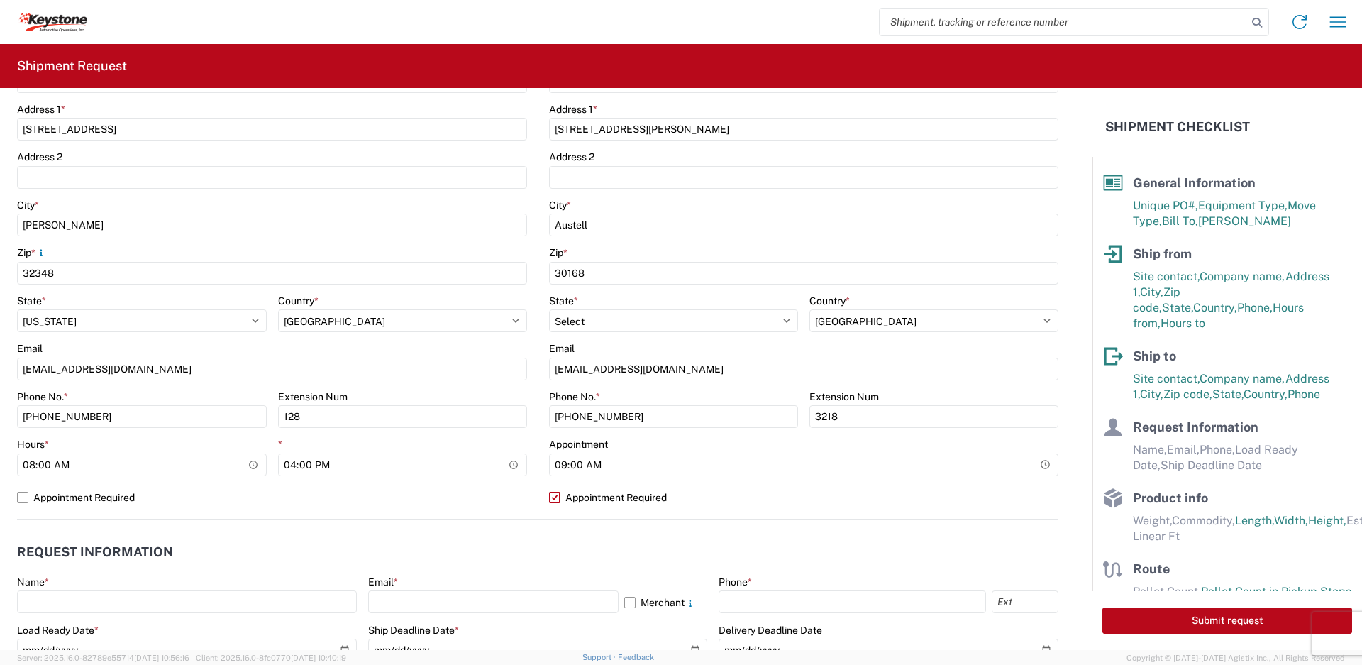
scroll to position [480, 0]
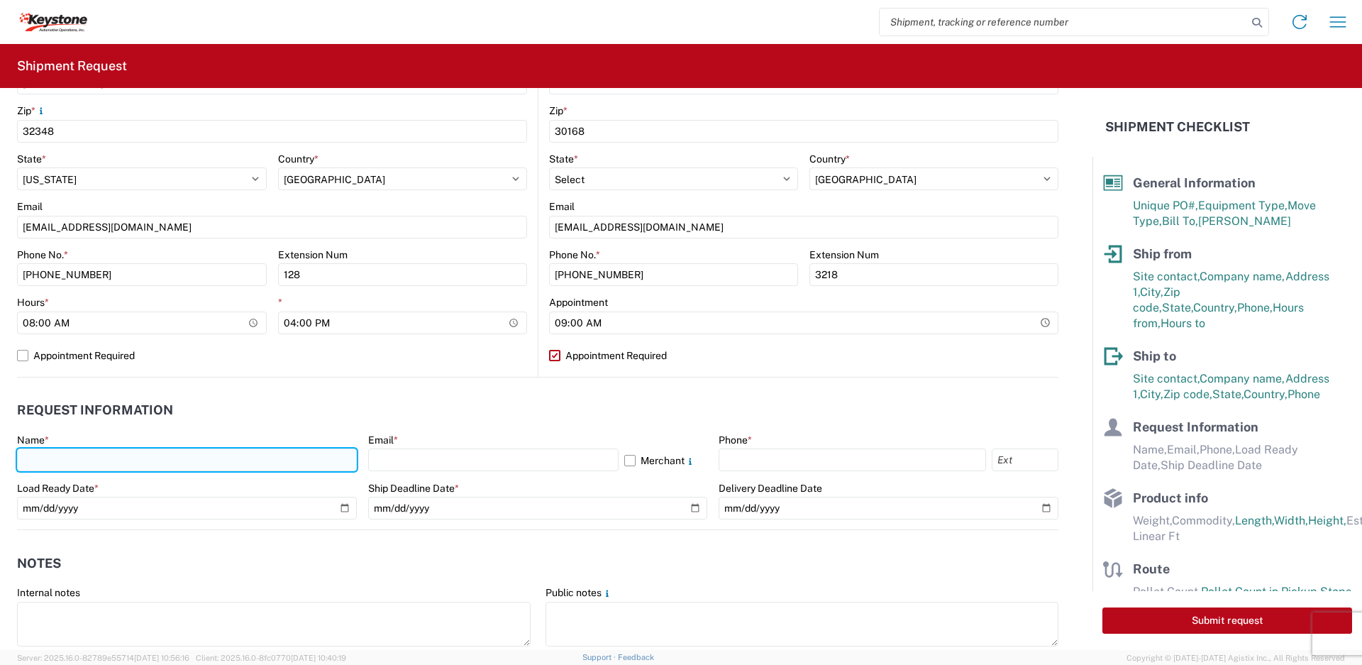
click at [269, 455] on input "text" at bounding box center [187, 459] width 340 height 23
type input "[PERSON_NAME]"
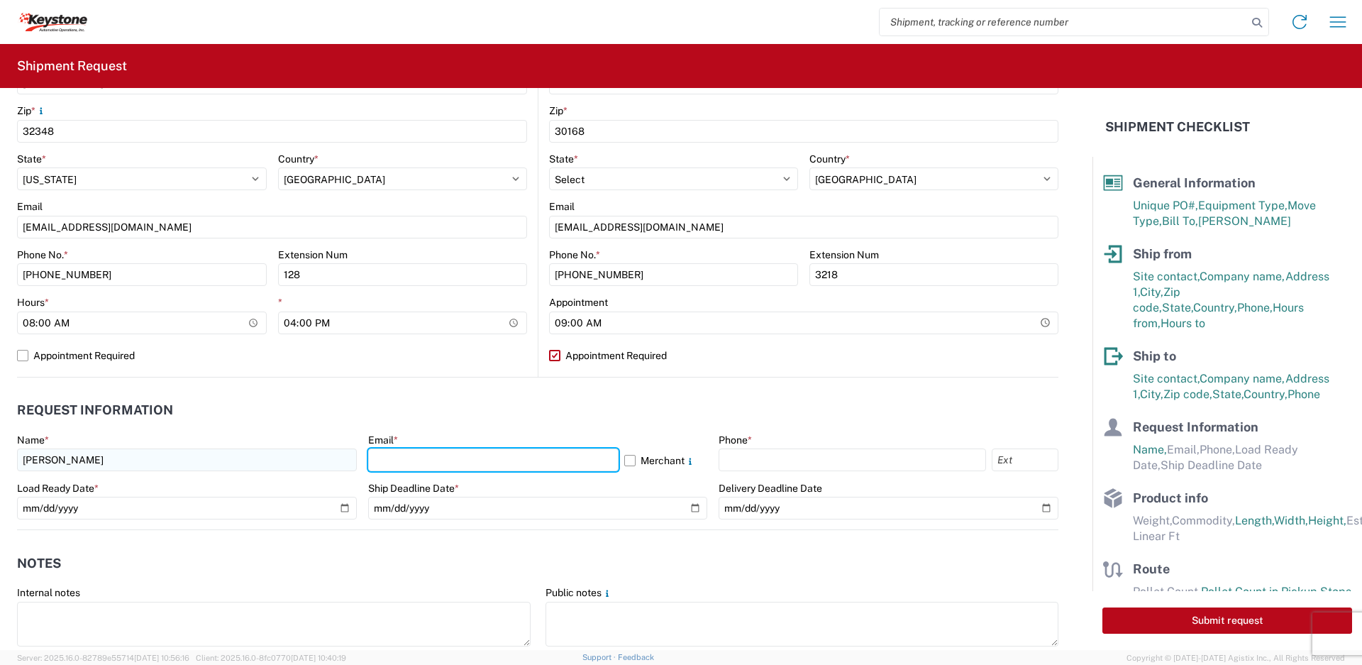
type input "[EMAIL_ADDRESS][DOMAIN_NAME]"
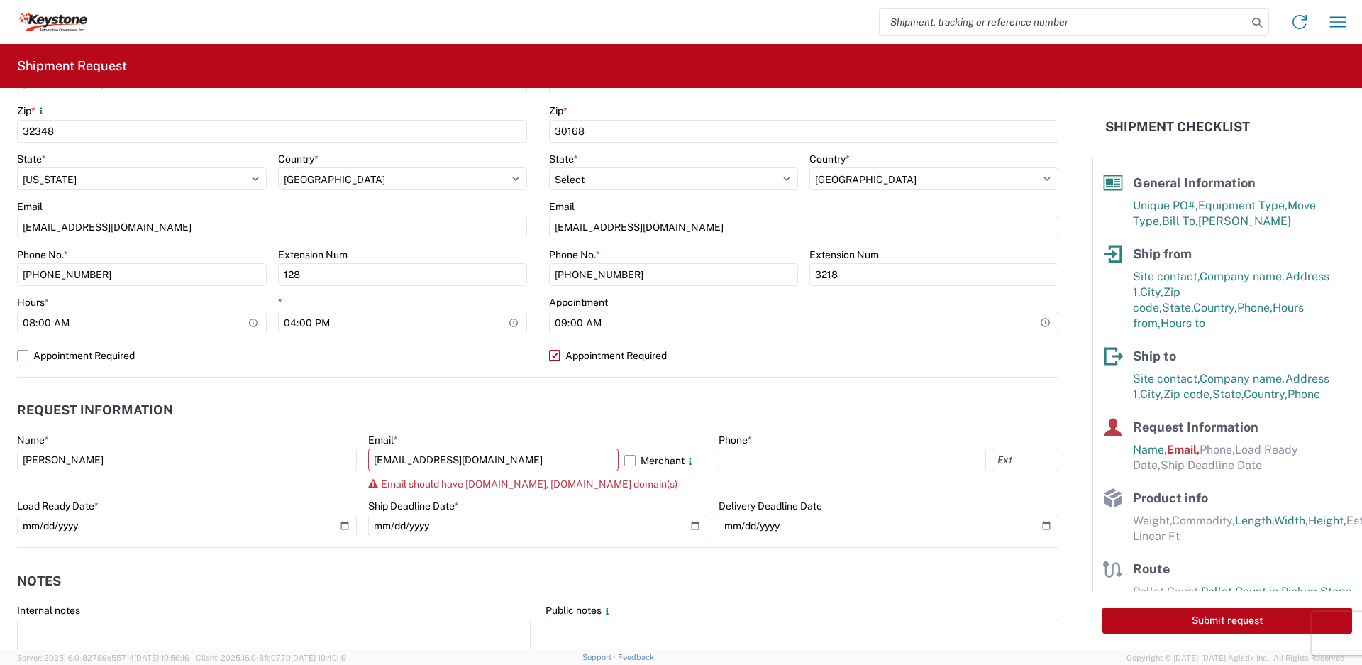
click at [616, 462] on div "[EMAIL_ADDRESS][DOMAIN_NAME] Merchant" at bounding box center [538, 459] width 340 height 23
click at [624, 465] on label "Merchant" at bounding box center [666, 459] width 84 height 23
click at [0, 0] on input "Merchant" at bounding box center [0, 0] width 0 height 0
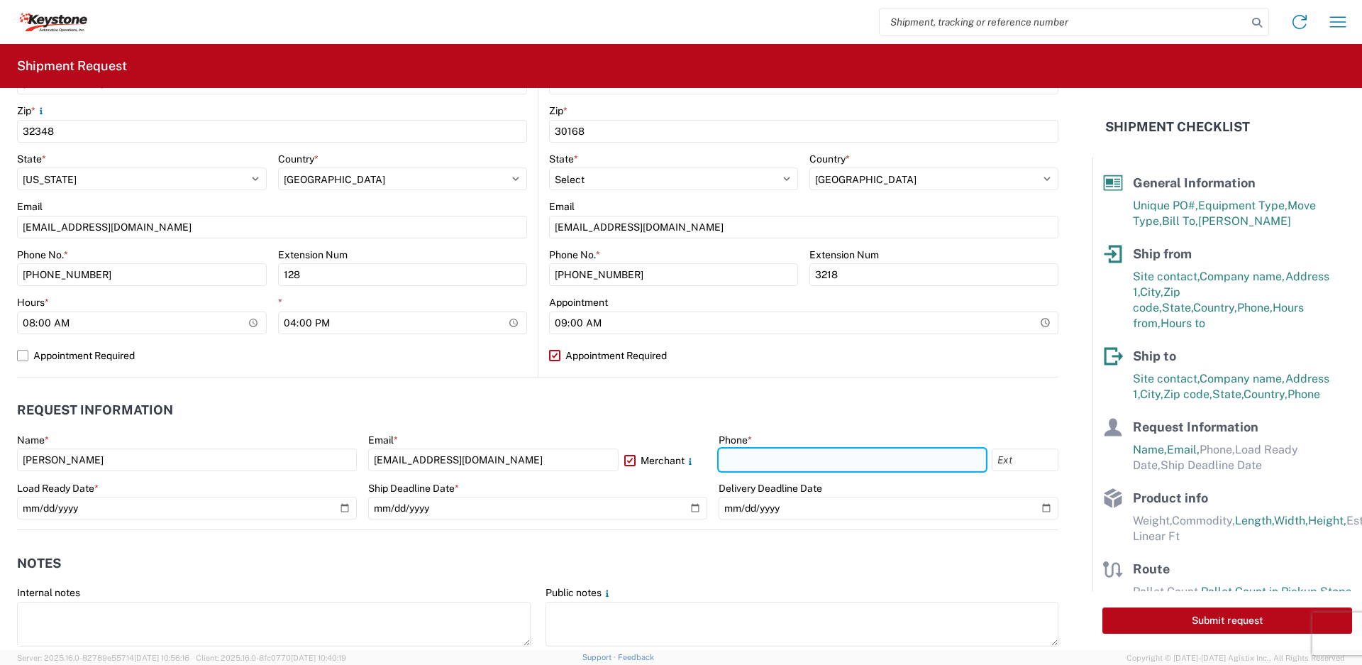
click at [765, 454] on input "text" at bounding box center [852, 459] width 267 height 23
type input "[PHONE_NUMBER]"
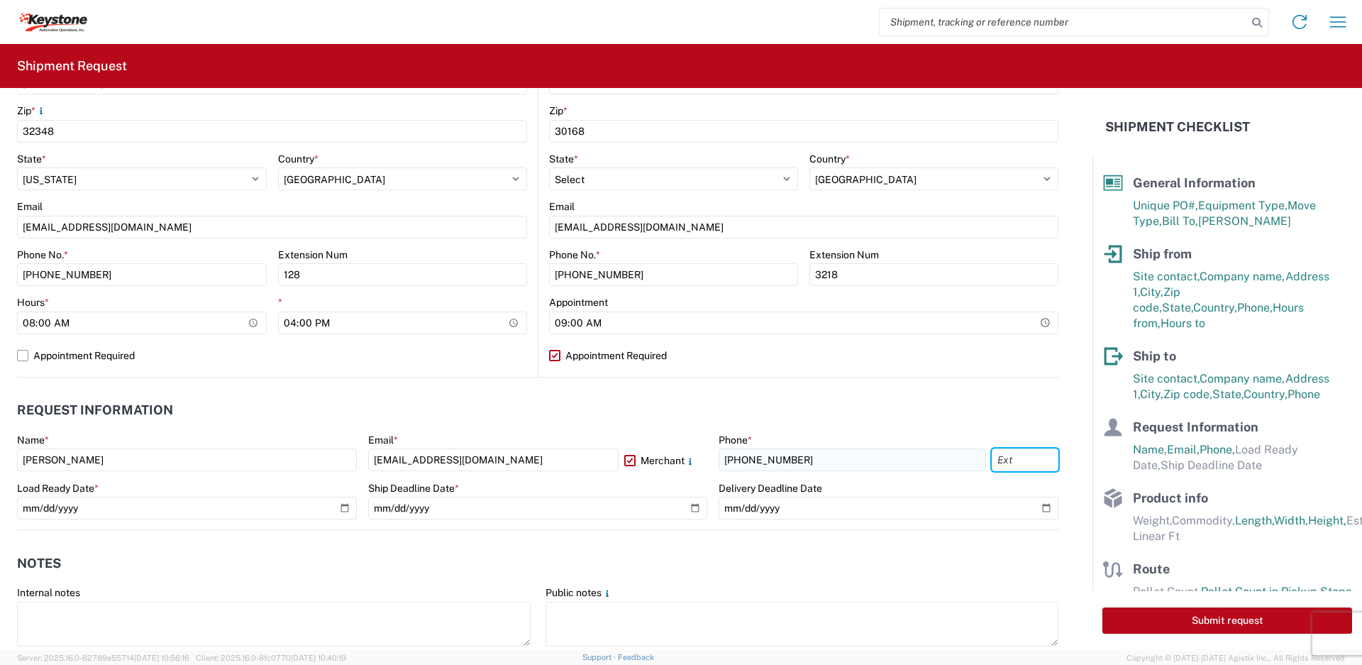
type input "128"
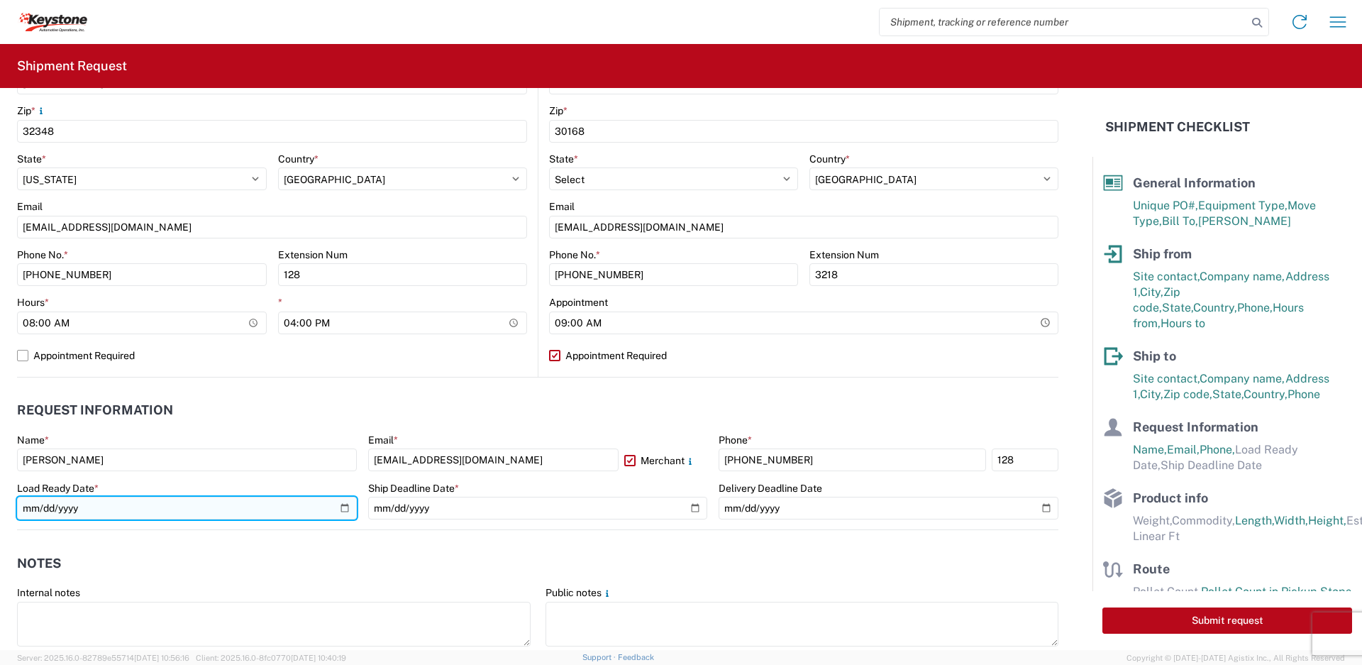
click at [341, 510] on input "date" at bounding box center [187, 508] width 340 height 23
type input "[DATE]"
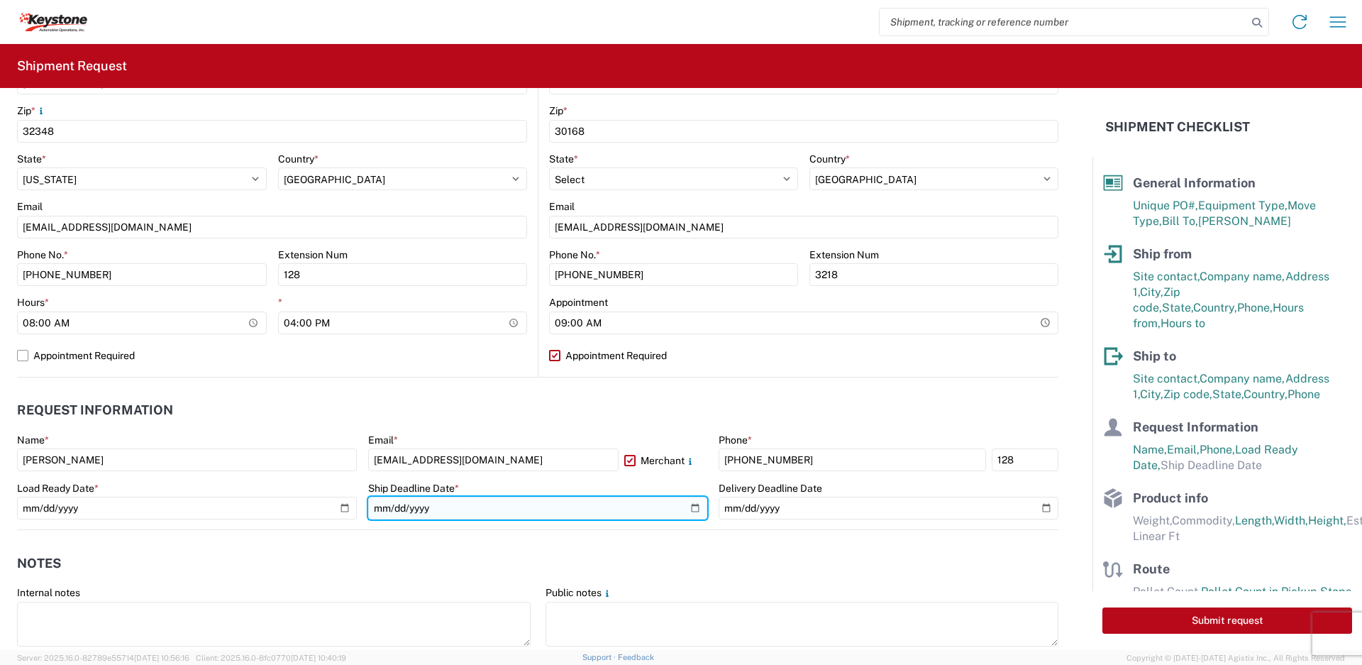
click at [685, 507] on input "date" at bounding box center [538, 508] width 340 height 23
type input "[DATE]"
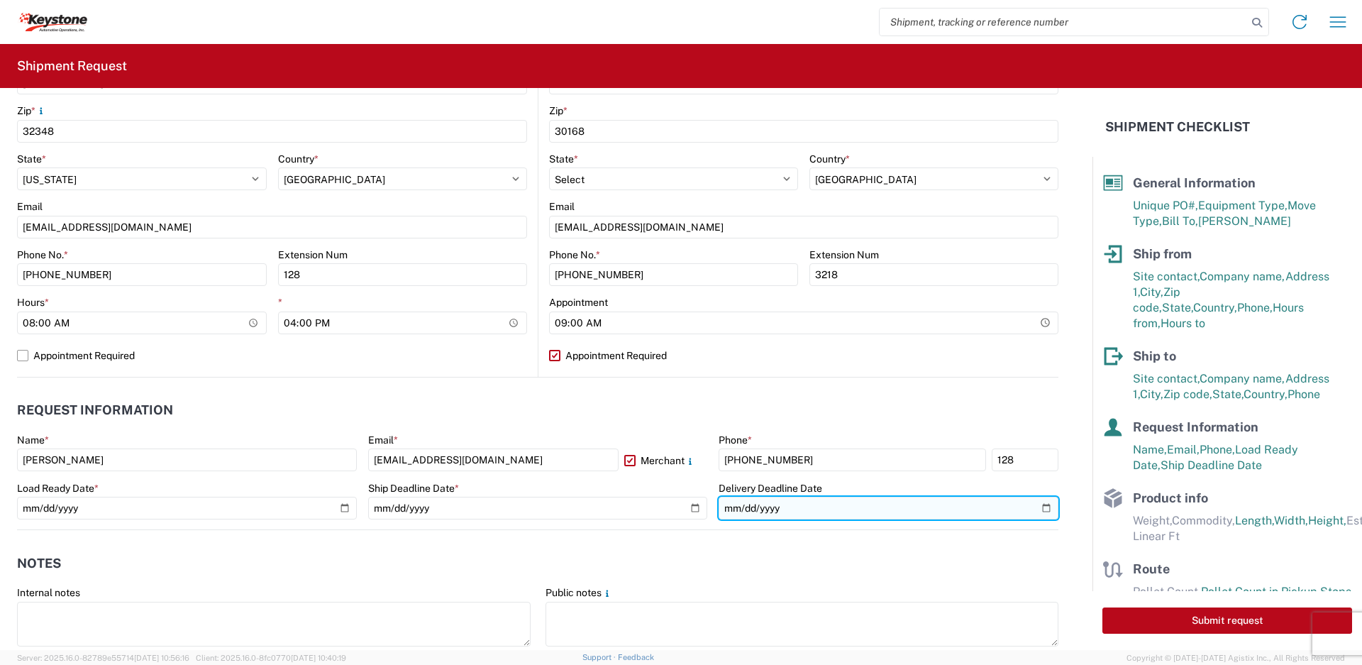
click at [1037, 508] on input "date" at bounding box center [889, 508] width 340 height 23
type input "[DATE]"
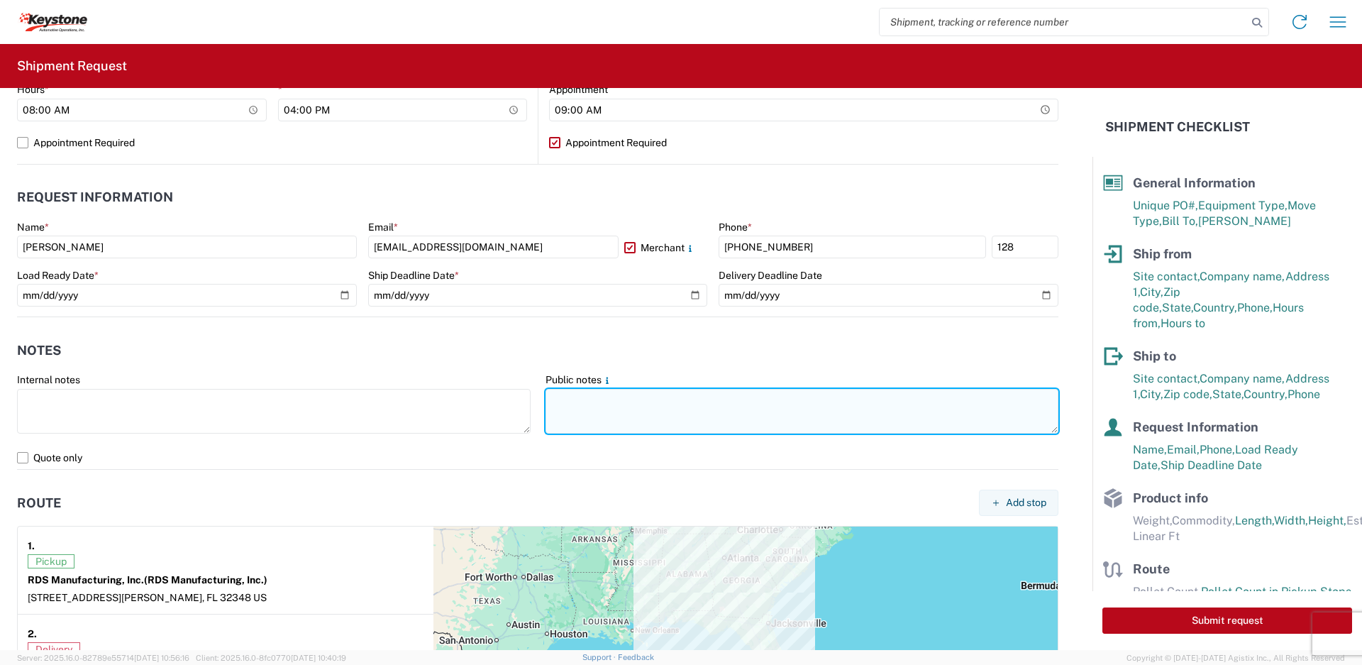
click at [583, 406] on textarea at bounding box center [802, 411] width 514 height 45
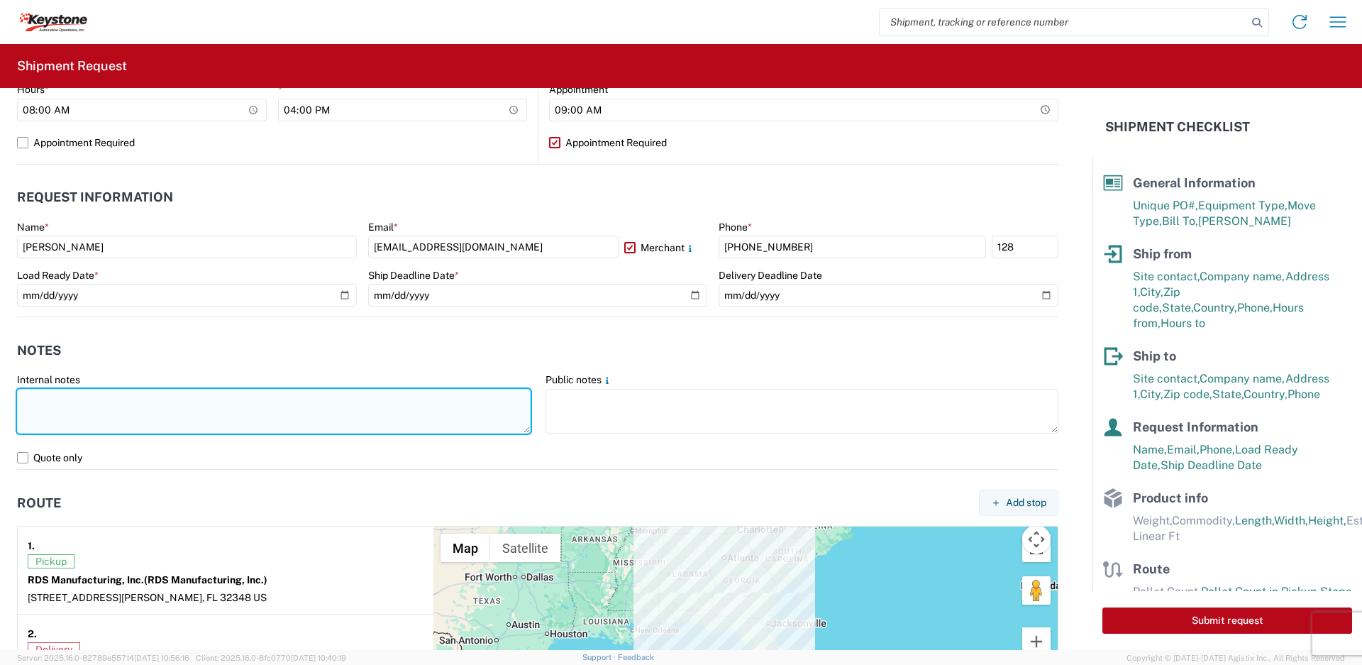
click at [229, 409] on textarea at bounding box center [274, 411] width 514 height 45
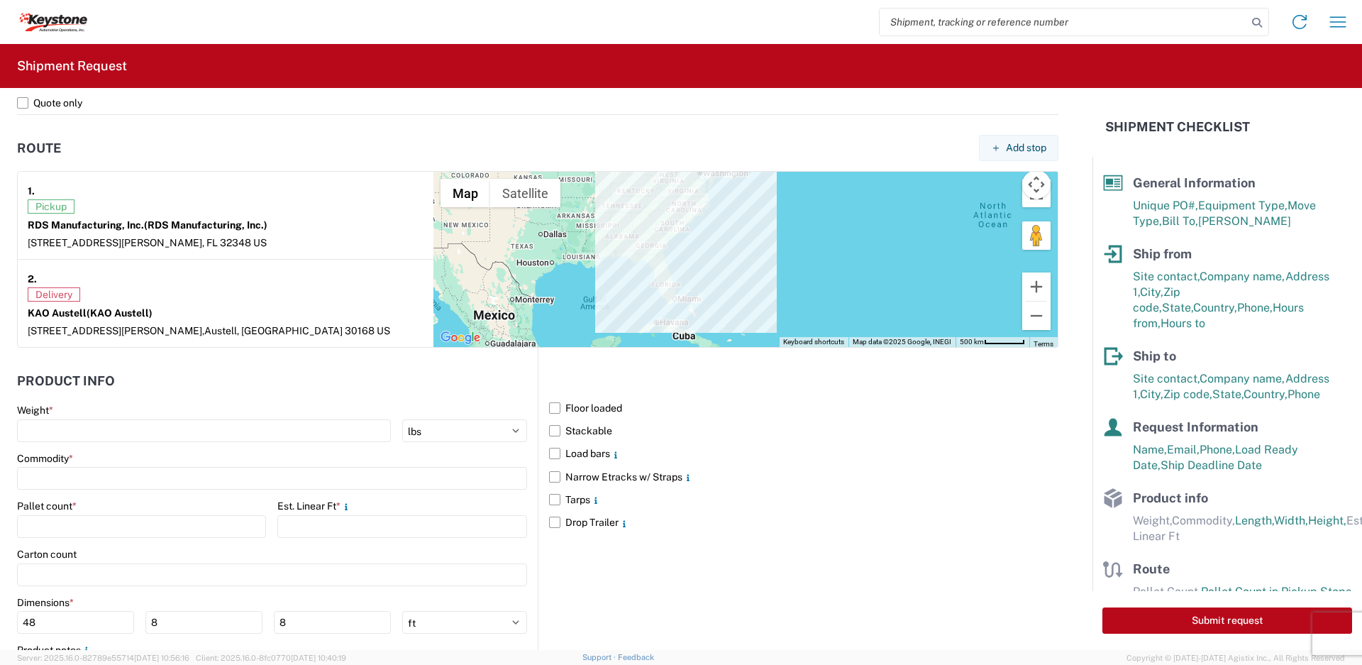
scroll to position [1140, 0]
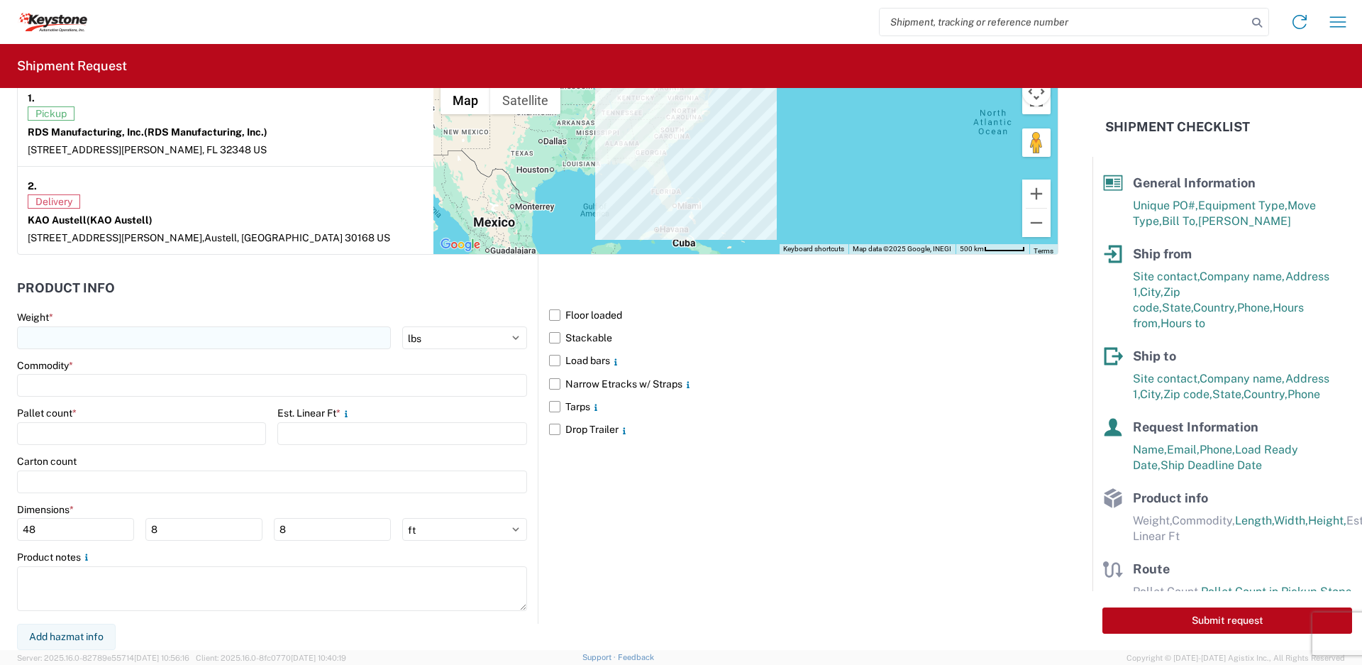
type textarea "Five (5) 65x46x96 pallets. Nine (9) 65x32x96 pallets."
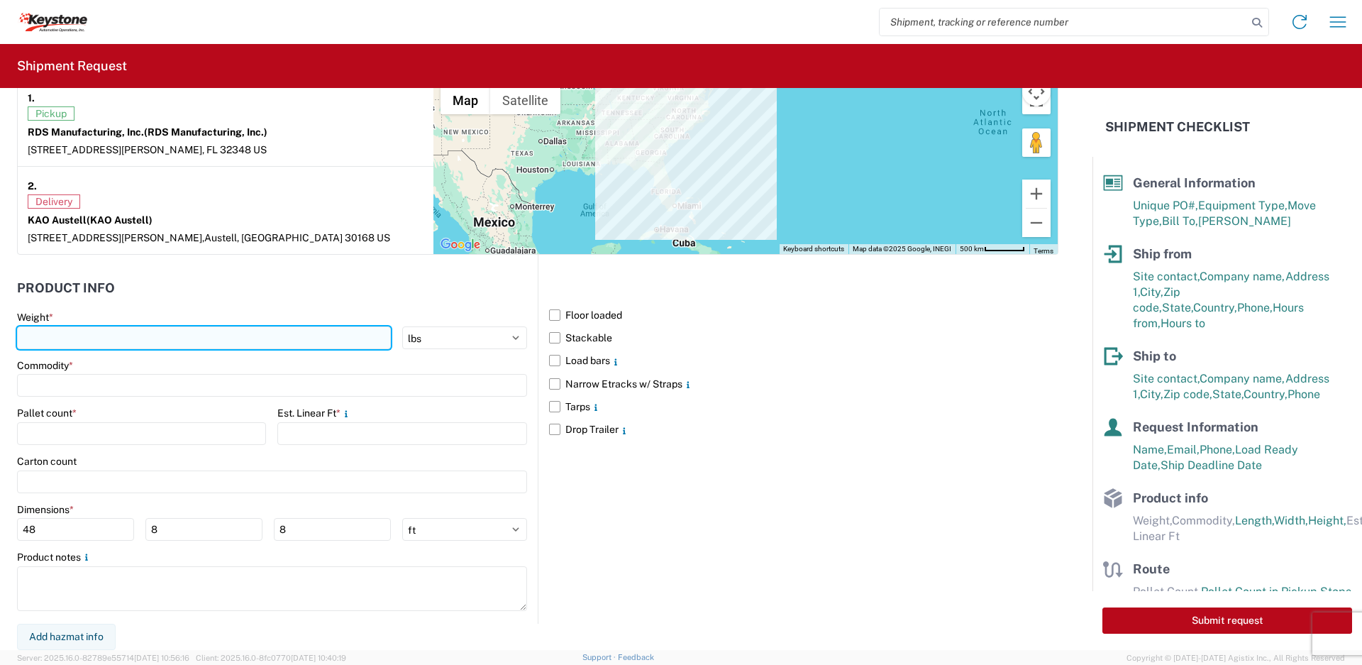
click at [236, 329] on input "number" at bounding box center [204, 337] width 374 height 23
type input "7805"
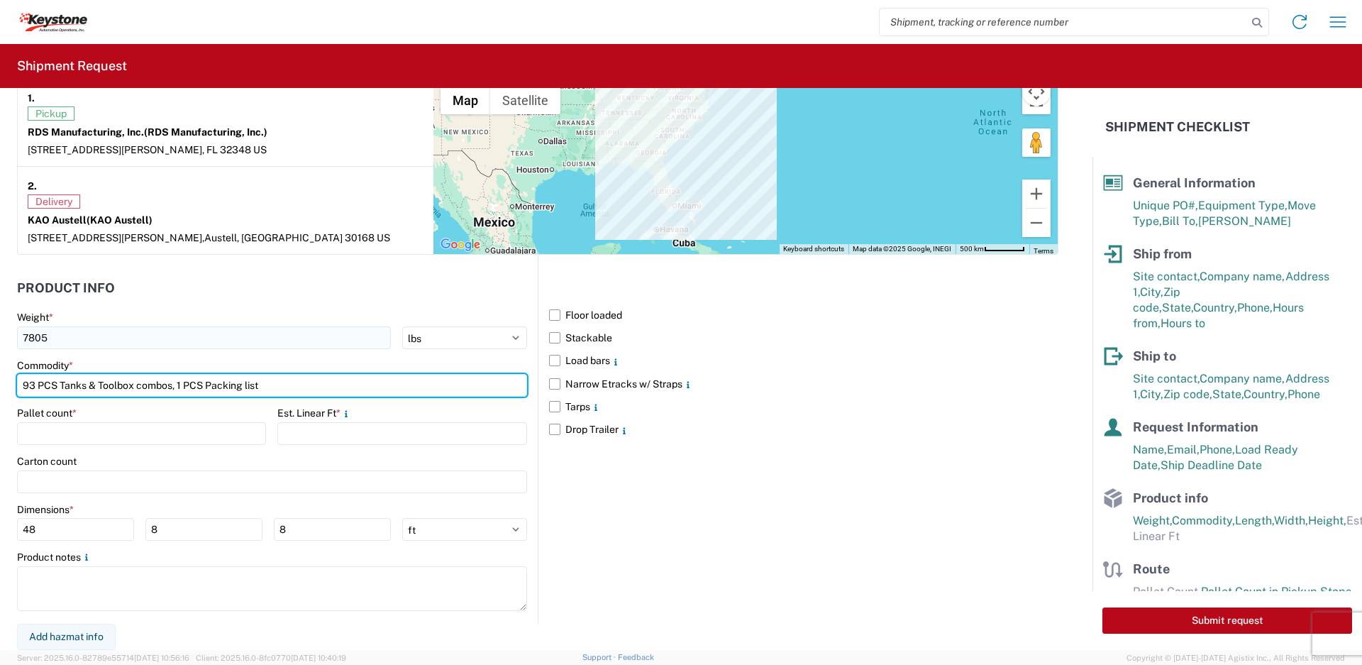
type input "93 PCS Tanks & Toolbox combos, 1 PCS Packing list"
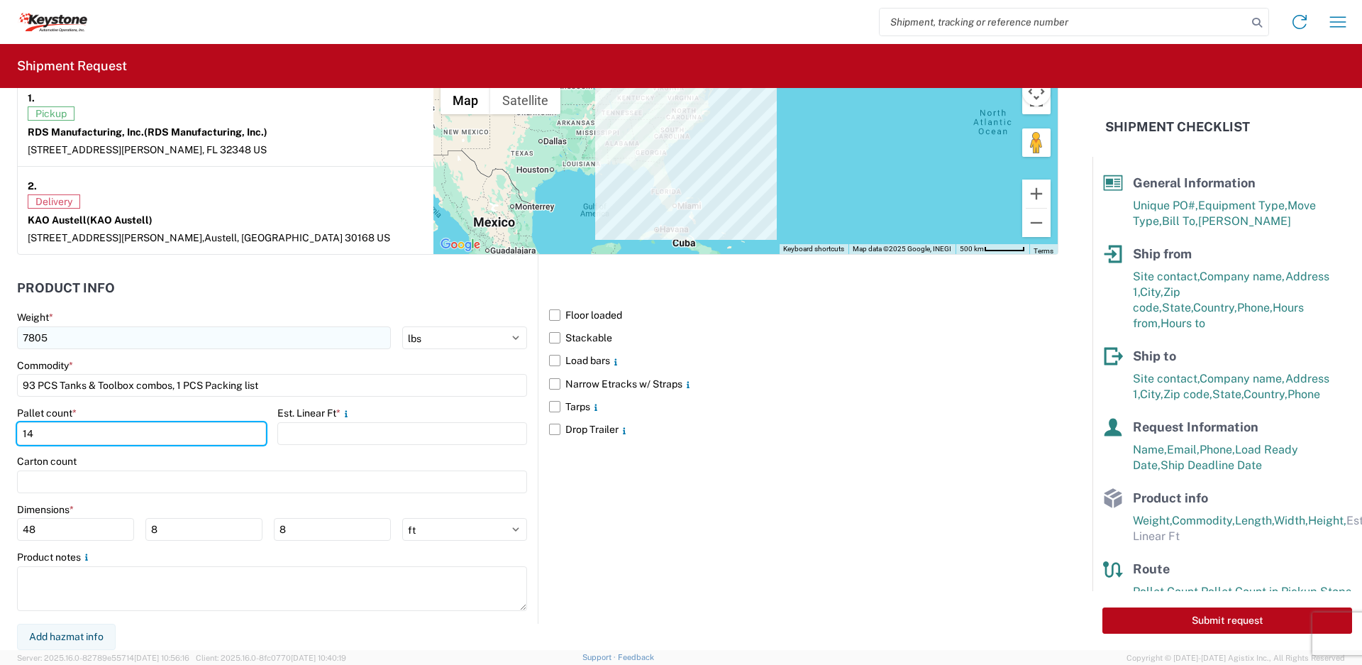
type input "14"
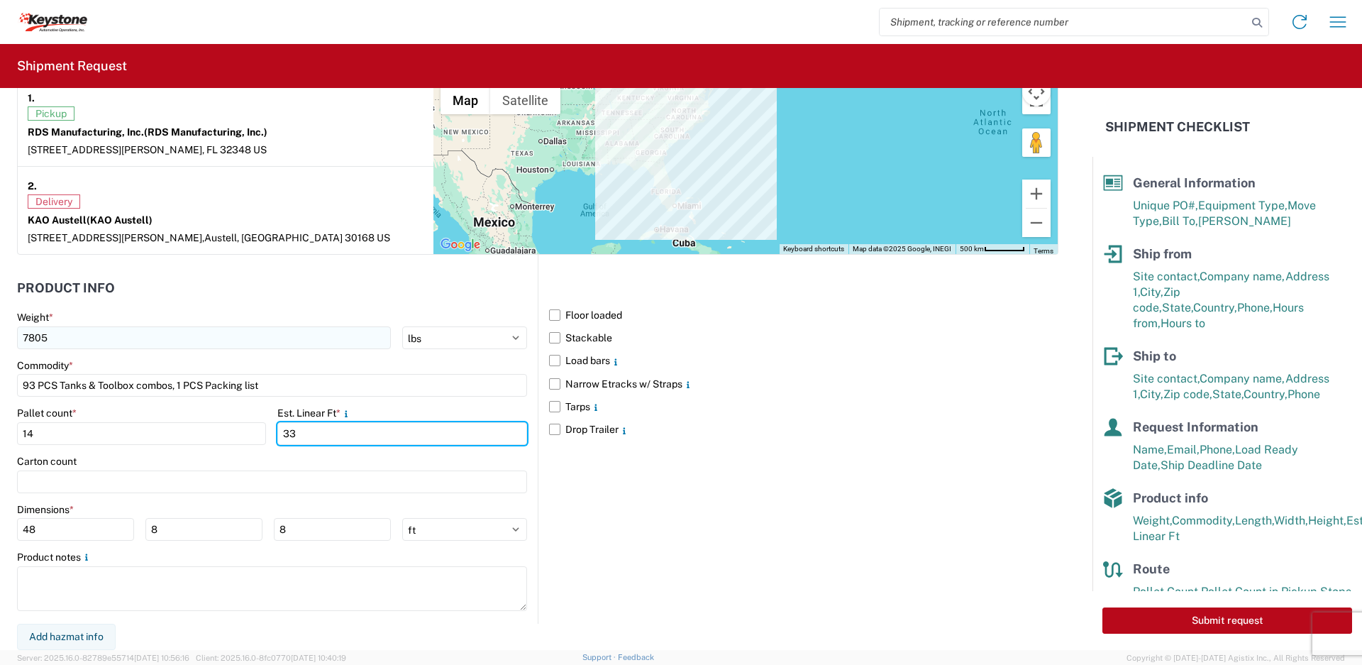
type input "33"
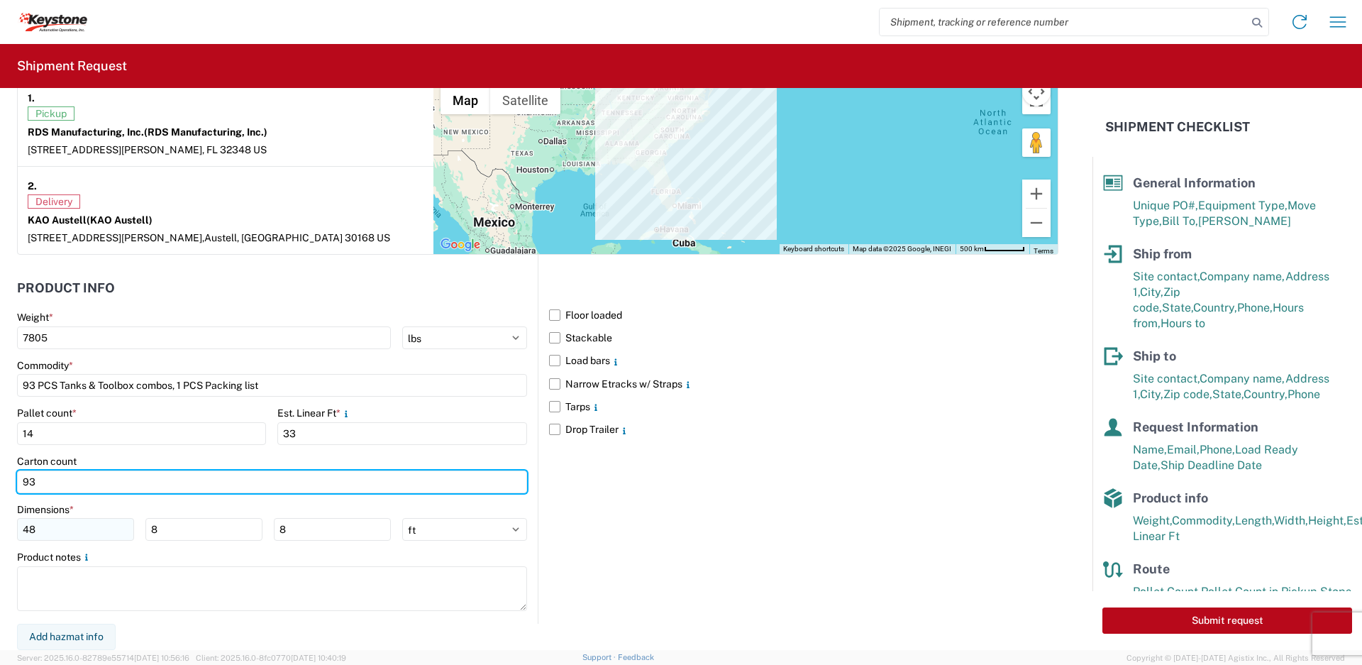
type input "93"
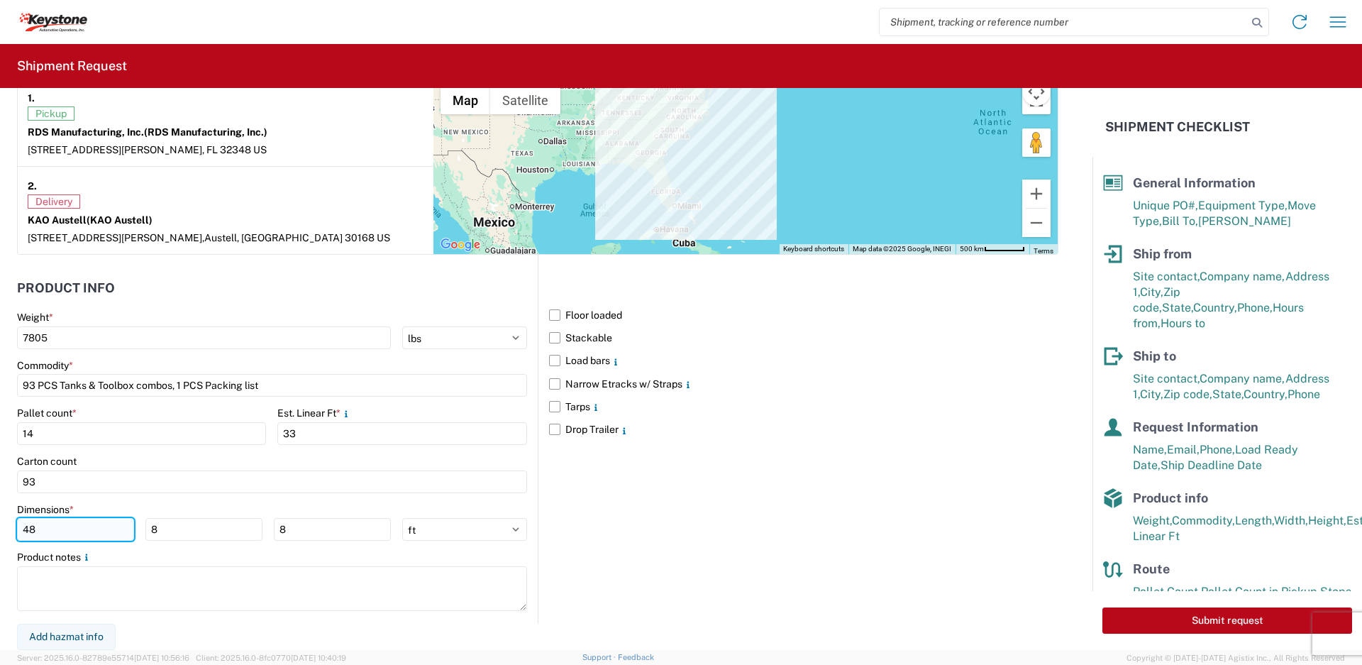
click at [43, 527] on input "48" at bounding box center [75, 529] width 117 height 23
drag, startPoint x: 43, startPoint y: 527, endPoint x: 18, endPoint y: 525, distance: 24.2
click at [18, 525] on input "48" at bounding box center [75, 529] width 117 height 23
type input "33"
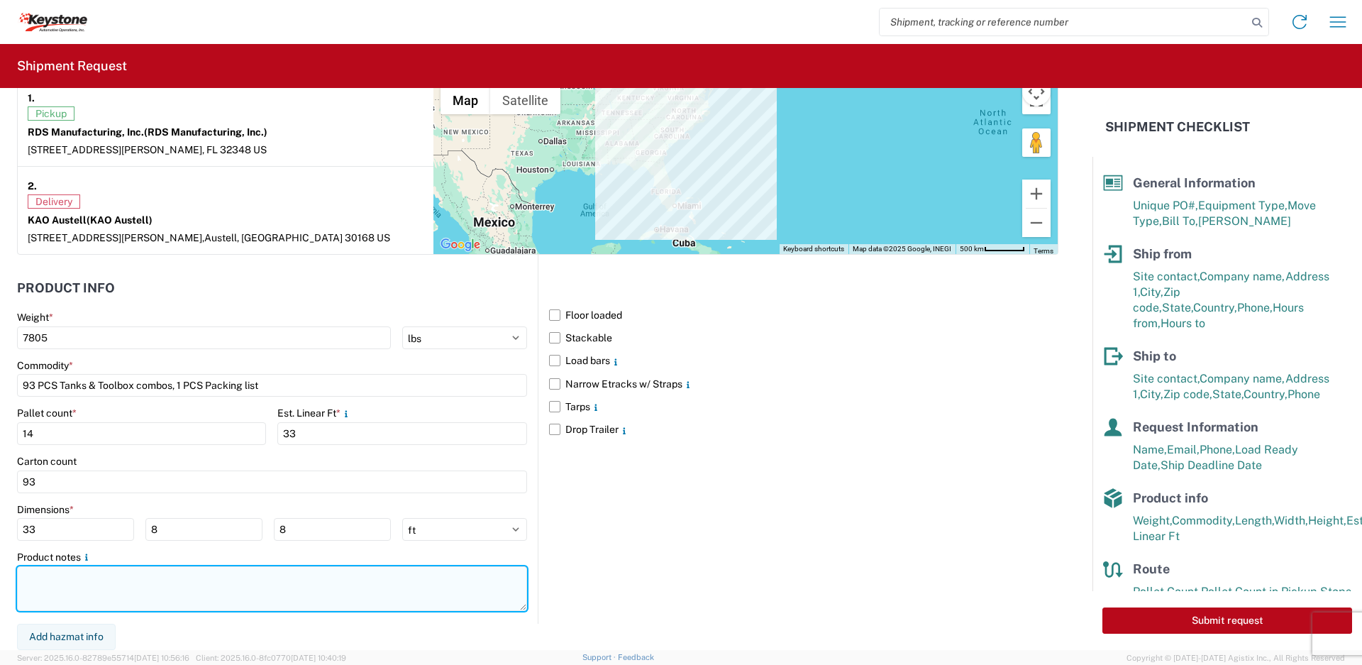
click at [132, 582] on textarea at bounding box center [272, 588] width 510 height 45
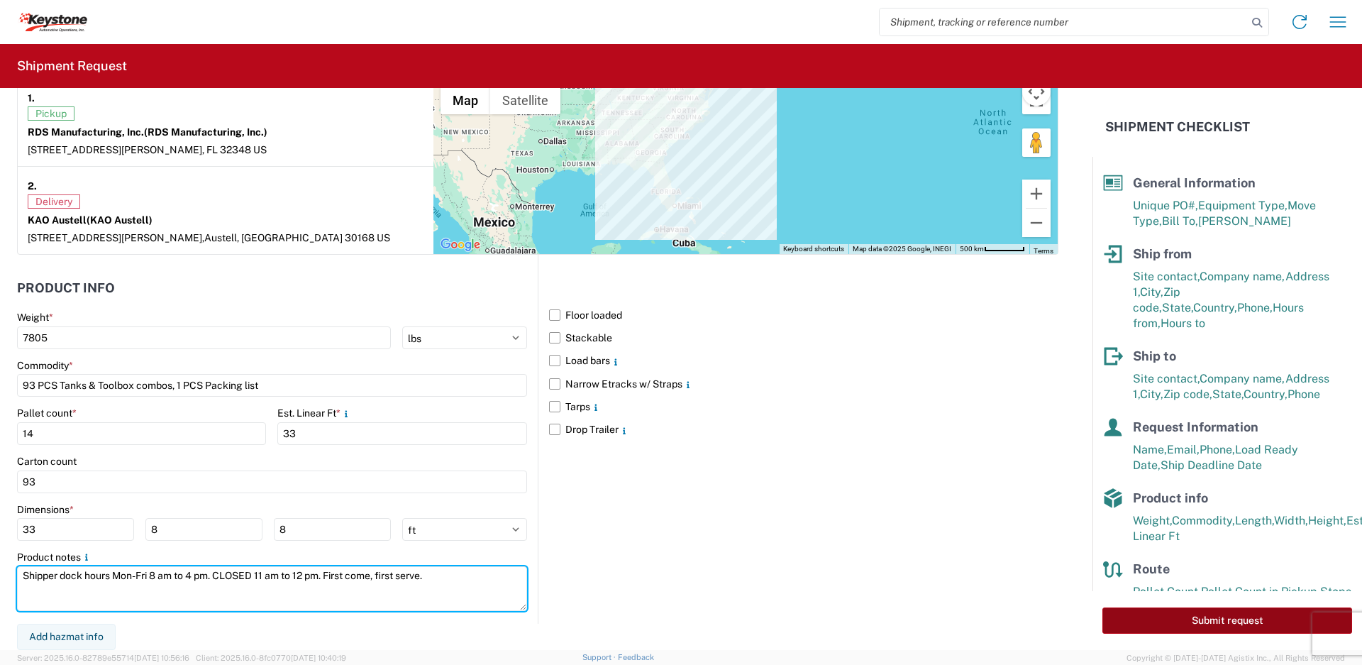
type textarea "Shipper dock hours Mon-Fri 8 am to 4 pm. CLOSED 11 am to 12 pm. First come, fir…"
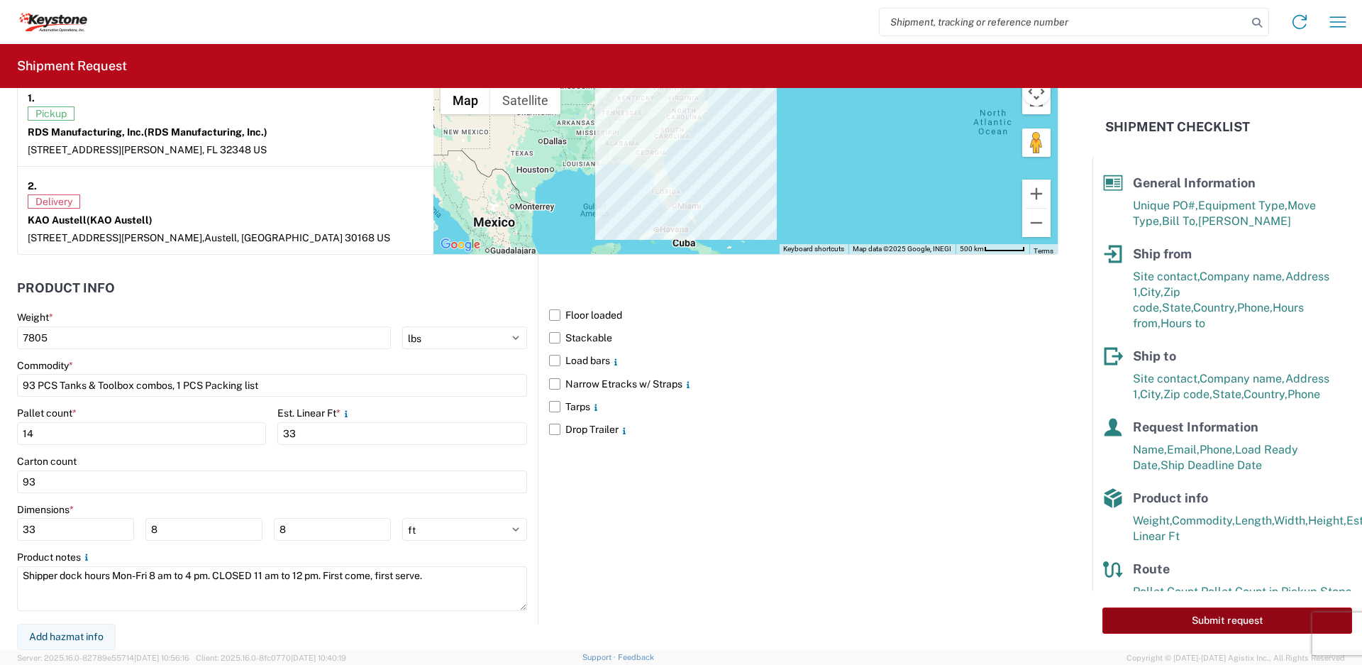
click at [1213, 618] on button "Submit request" at bounding box center [1227, 620] width 250 height 26
select select "US"
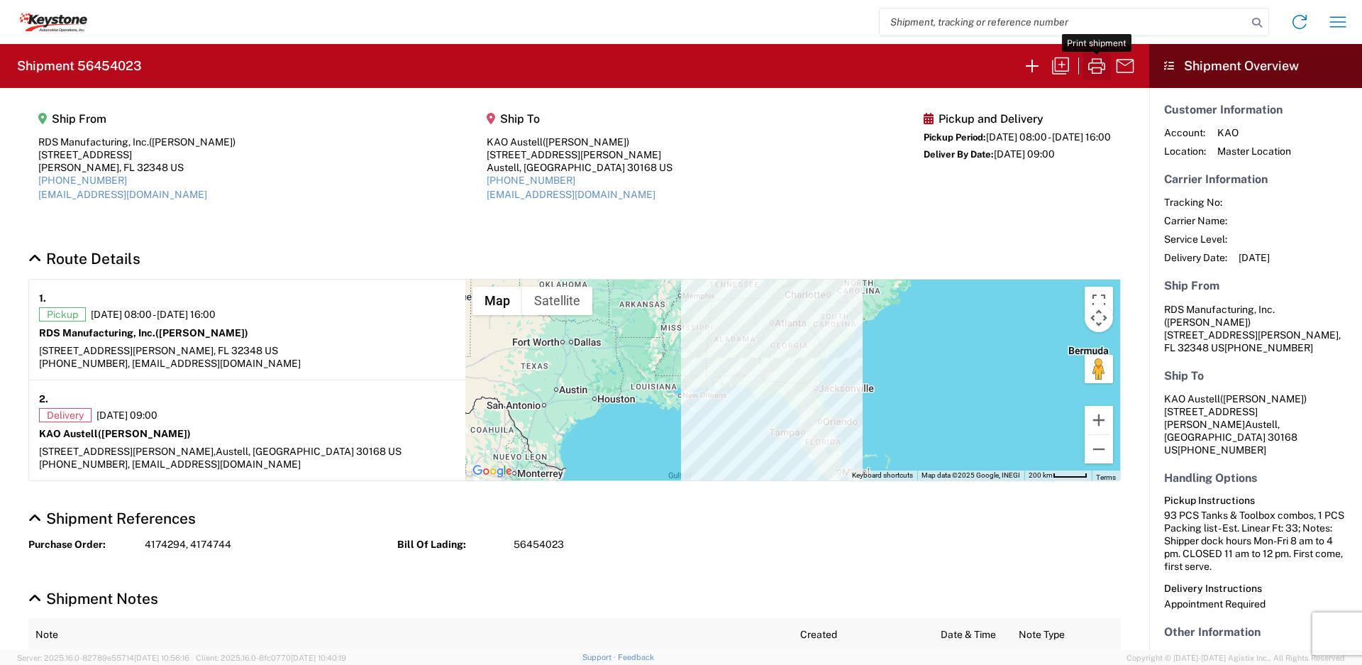
click at [1097, 68] on icon "button" at bounding box center [1096, 66] width 17 height 16
